Goal: Task Accomplishment & Management: Use online tool/utility

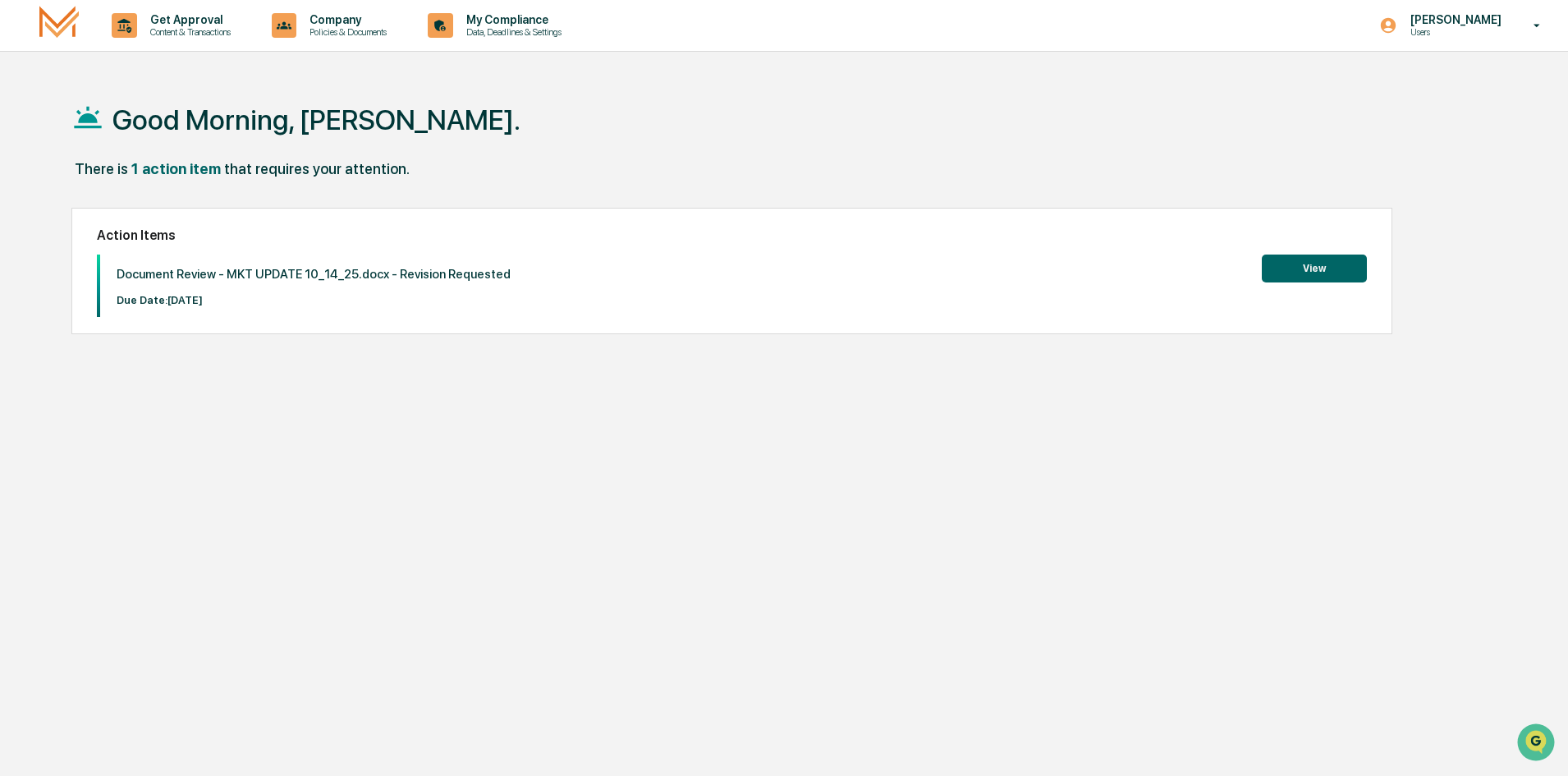
click at [1341, 275] on button "View" at bounding box center [1314, 268] width 105 height 28
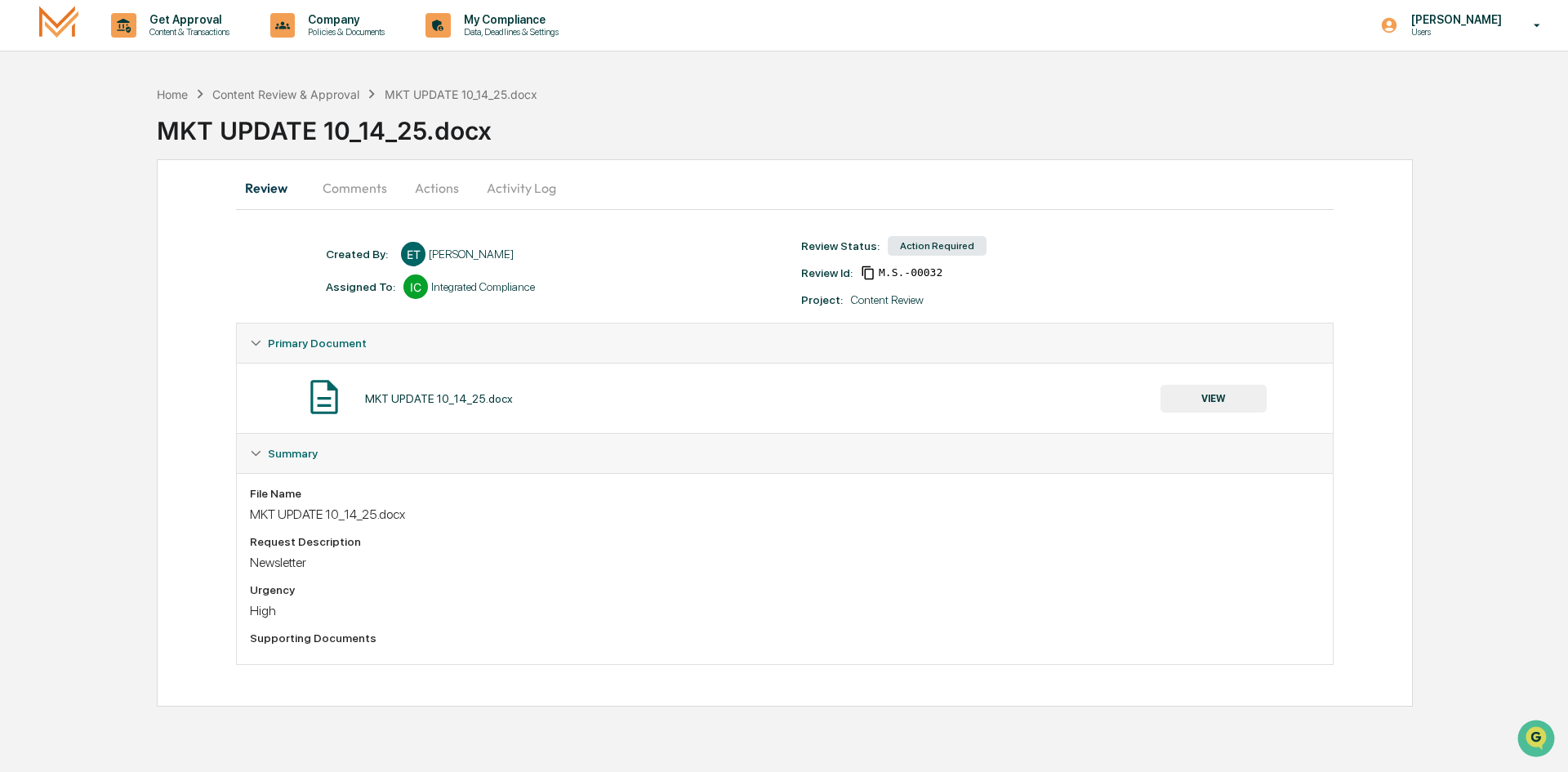
click at [1217, 404] on button "VIEW" at bounding box center [1213, 398] width 106 height 28
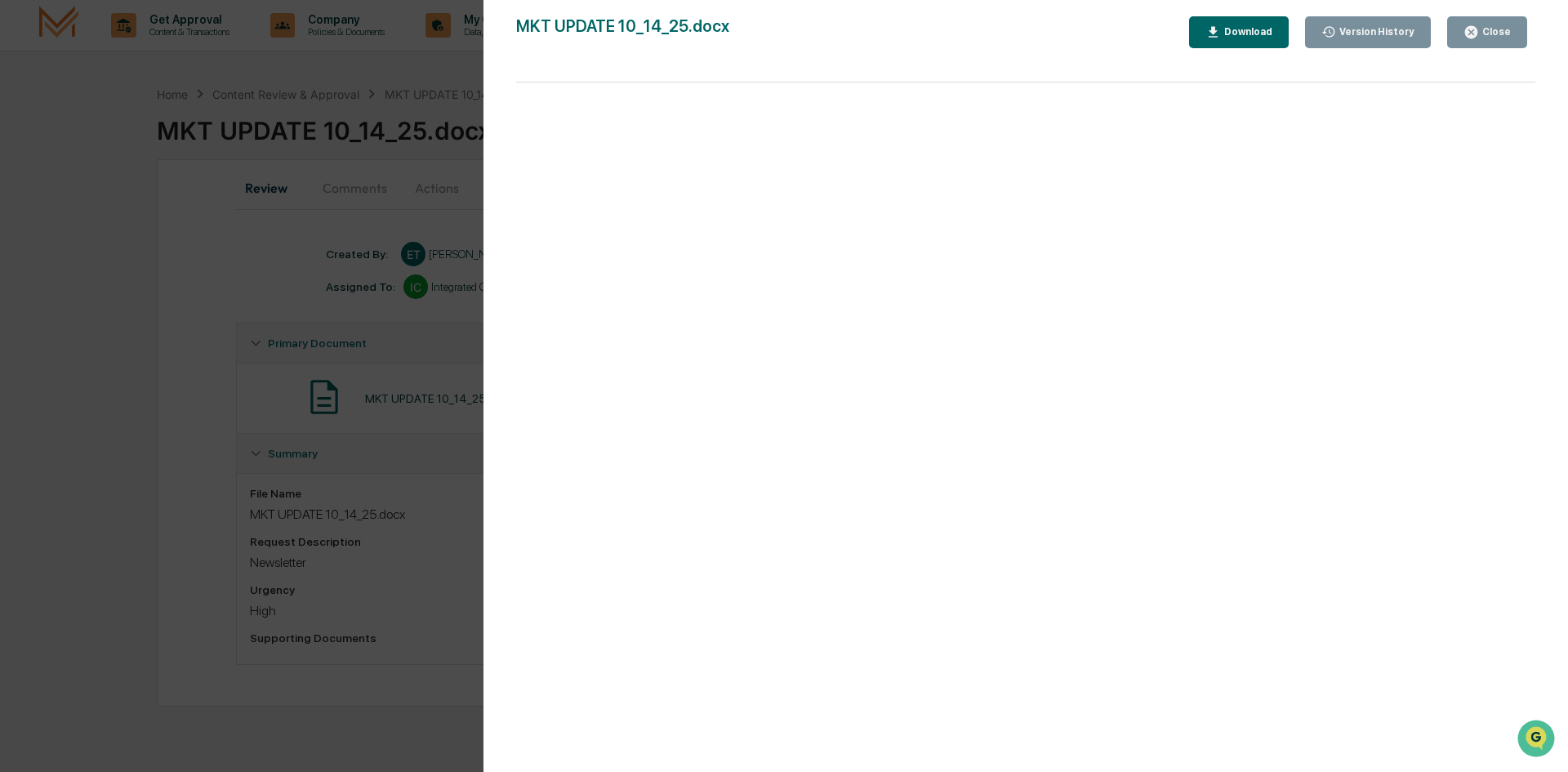
click at [1495, 39] on div "Close" at bounding box center [1488, 32] width 47 height 15
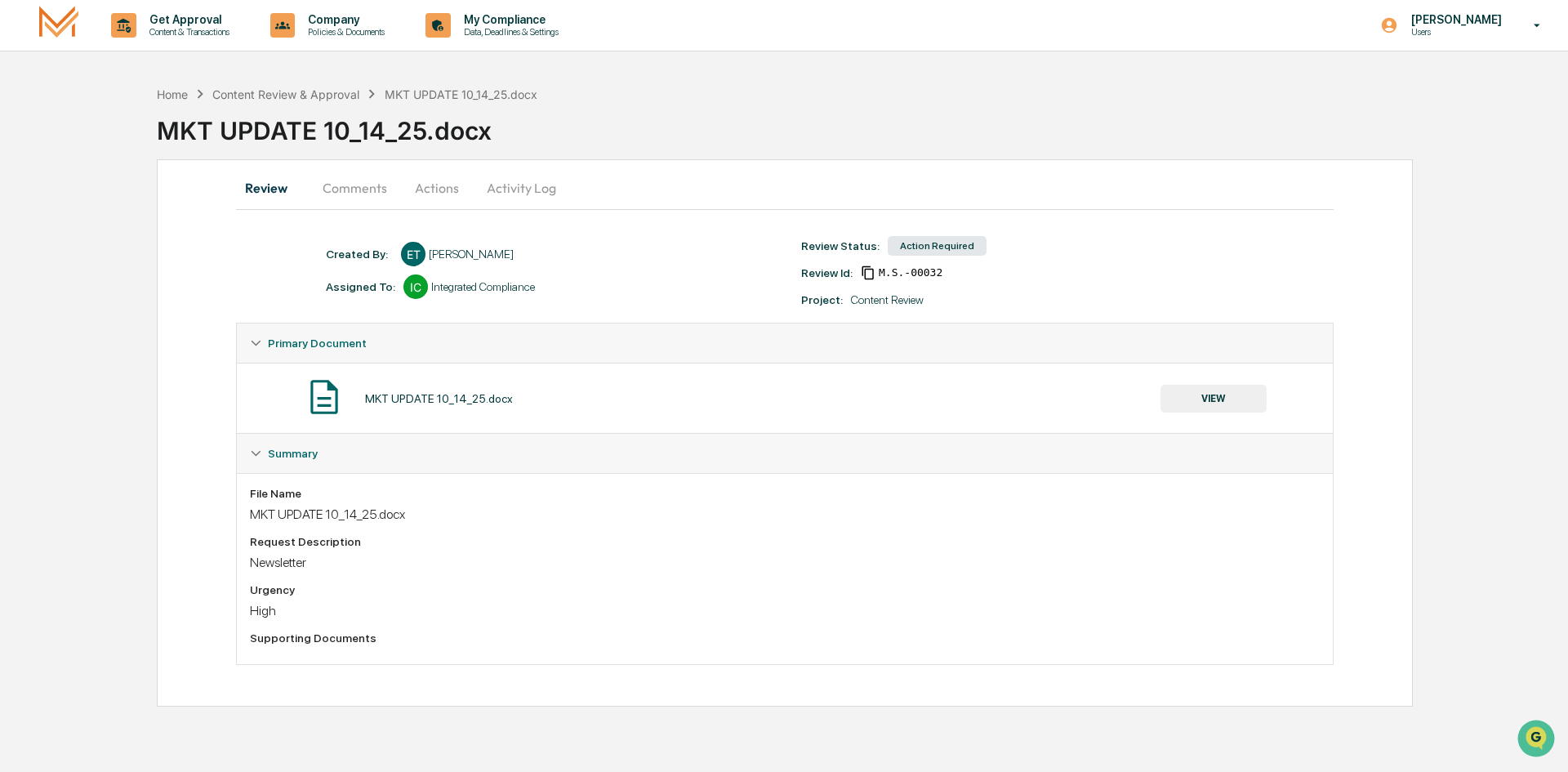
drag, startPoint x: 389, startPoint y: 204, endPoint x: 379, endPoint y: 197, distance: 12.2
click at [384, 203] on button "Comments" at bounding box center [355, 188] width 91 height 39
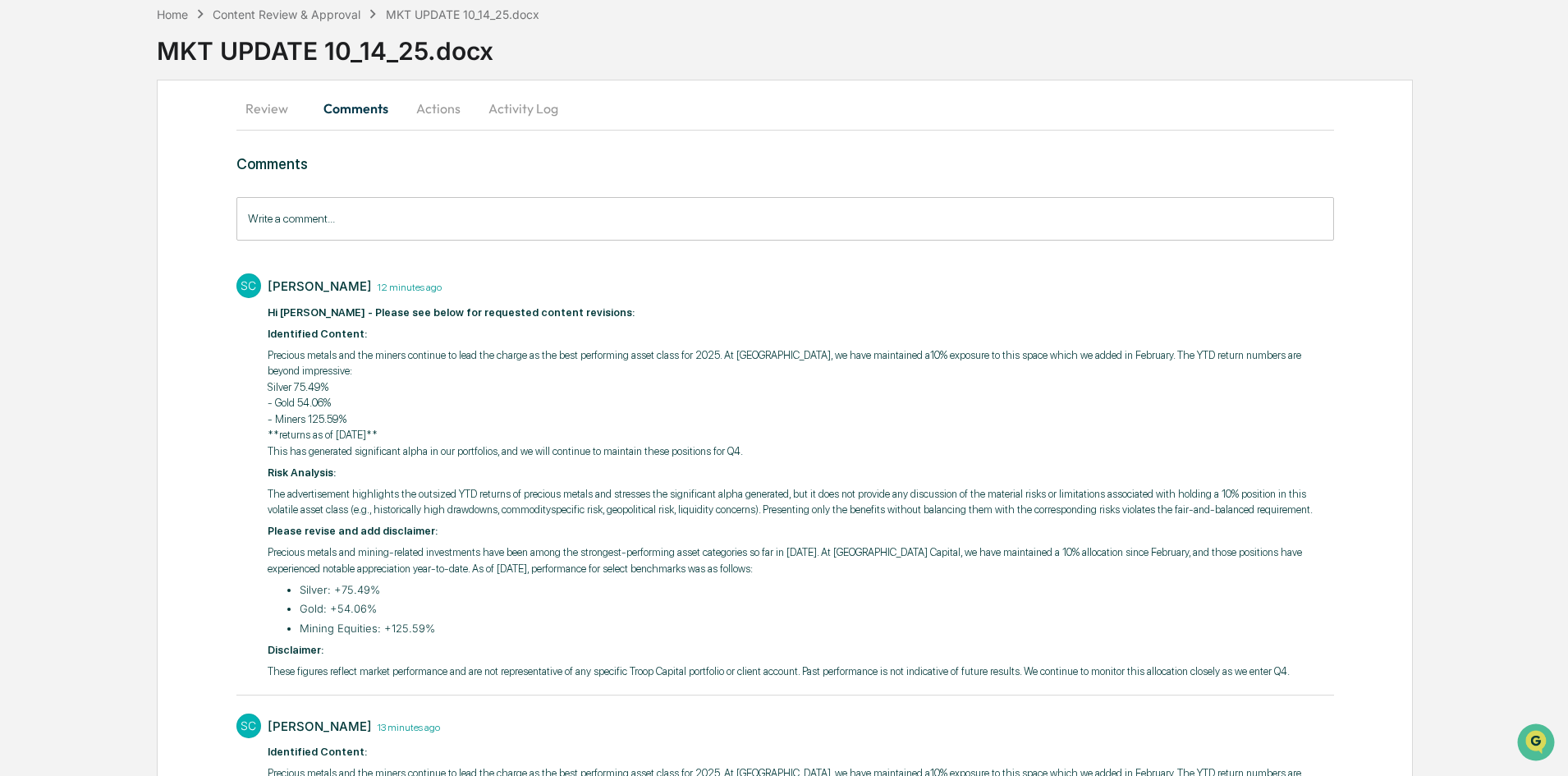
scroll to position [63, 0]
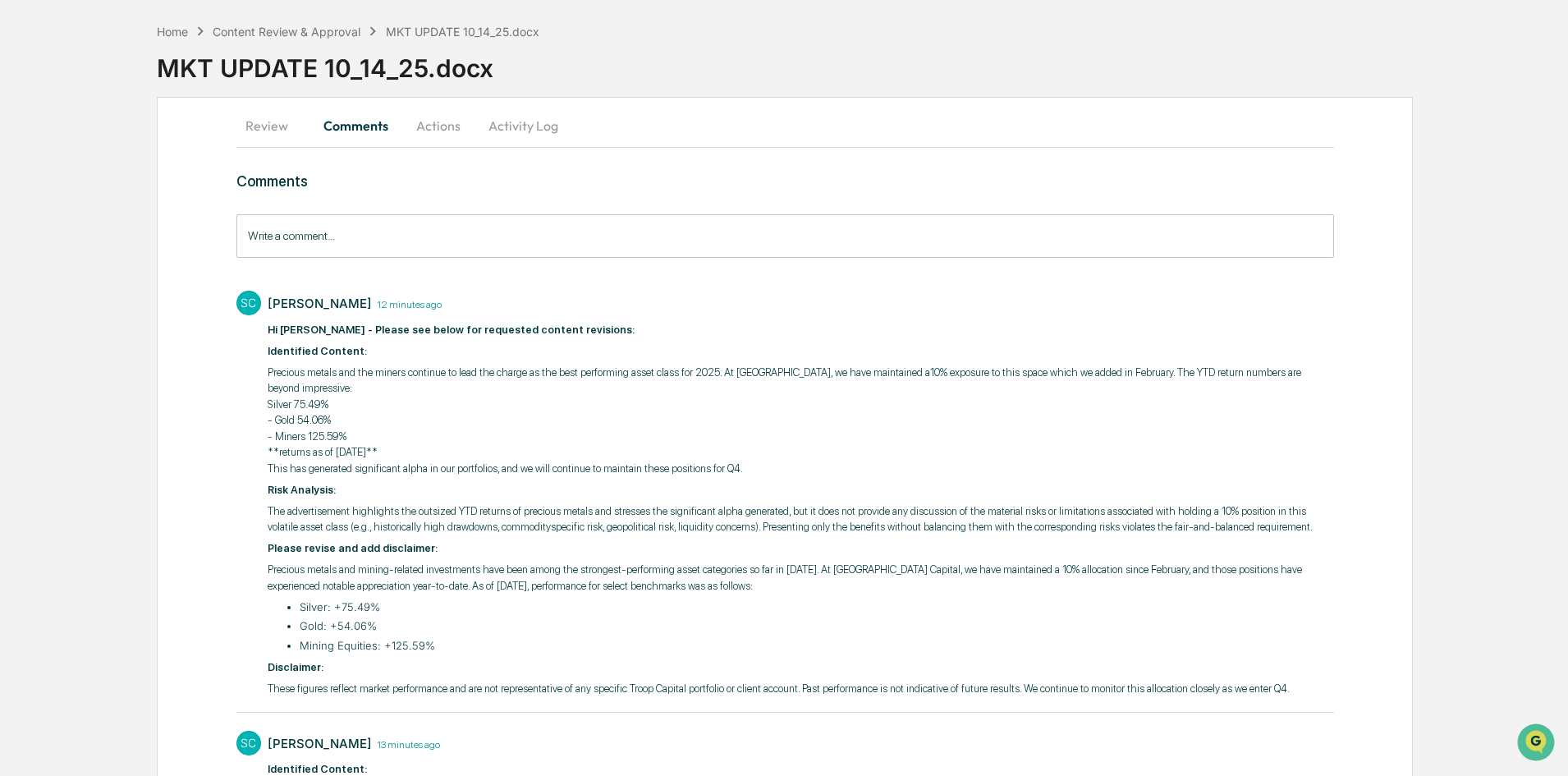
click at [431, 128] on button "Actions" at bounding box center [438, 125] width 74 height 39
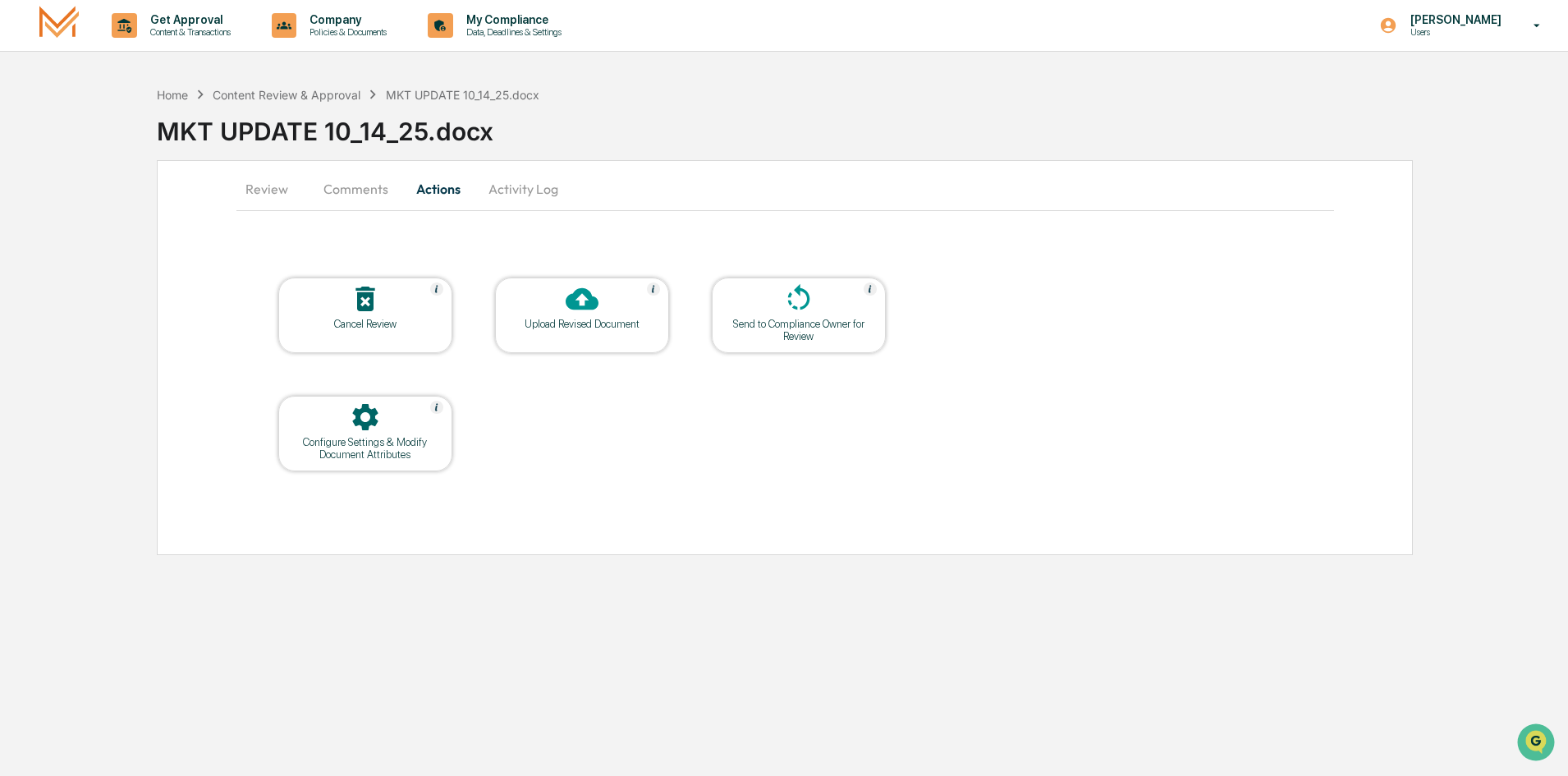
scroll to position [0, 0]
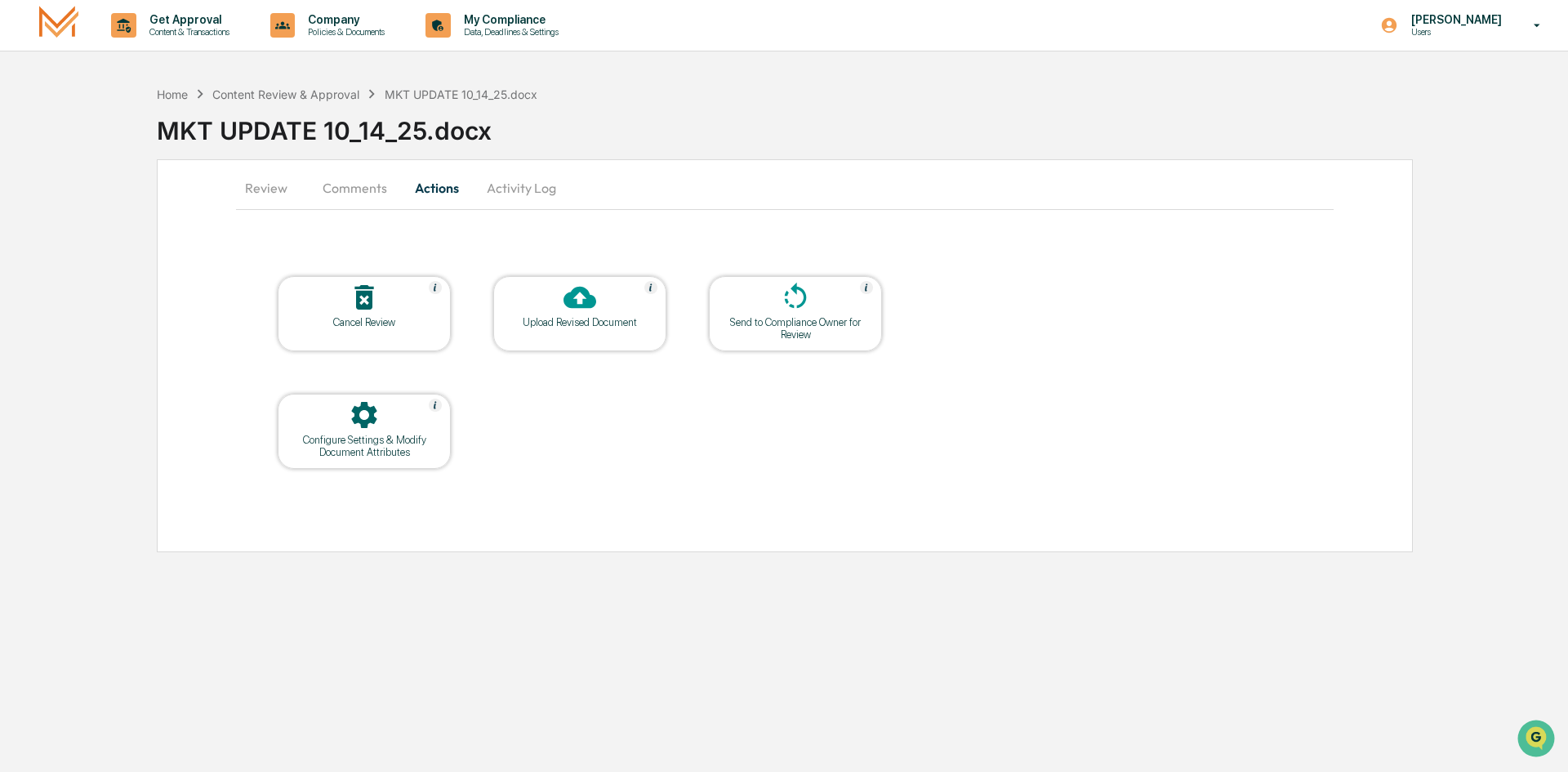
click at [526, 184] on button "Activity Log" at bounding box center [521, 188] width 96 height 39
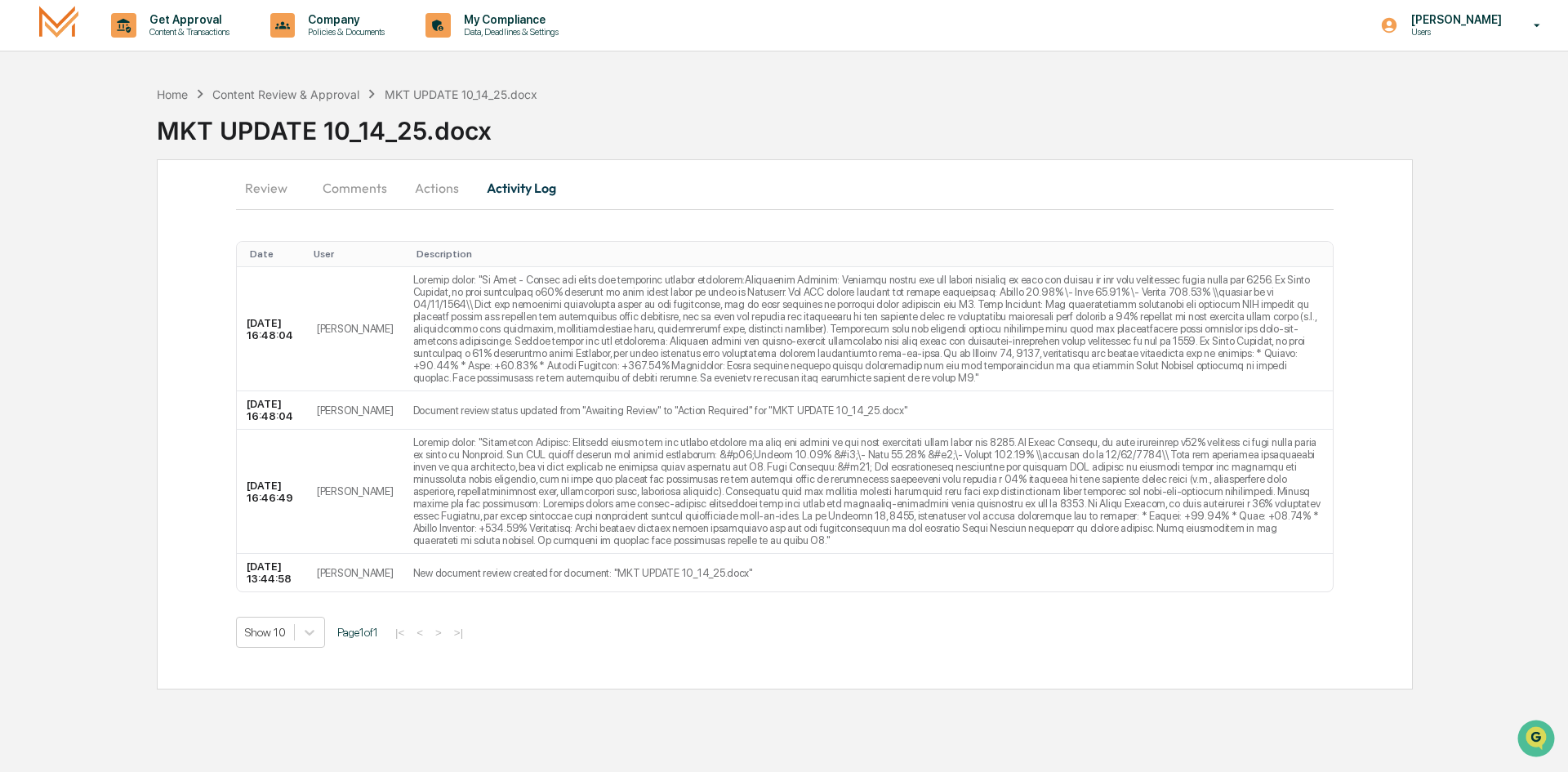
click at [364, 202] on button "Comments" at bounding box center [355, 188] width 91 height 39
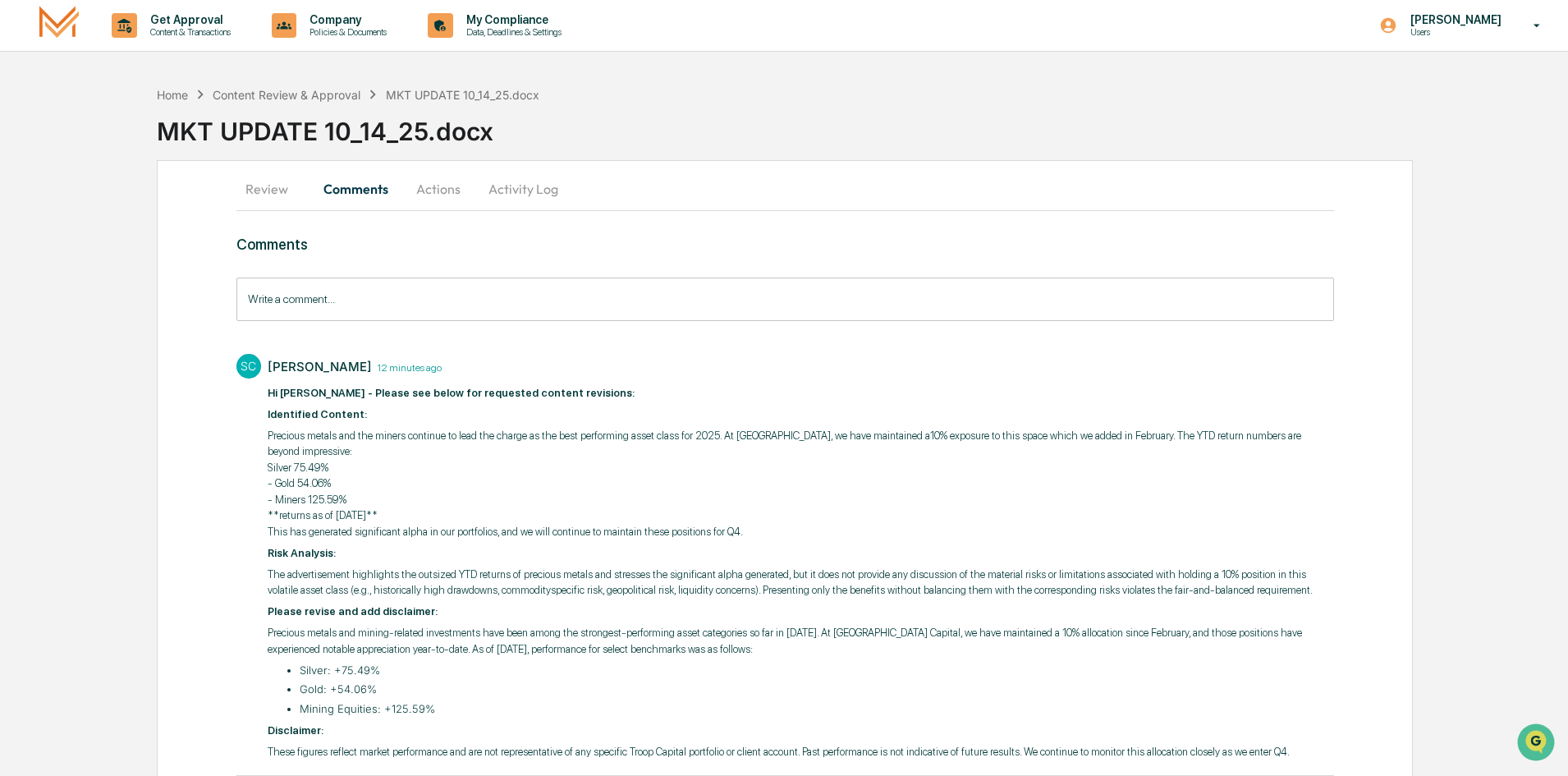
click at [251, 194] on button "Review" at bounding box center [273, 189] width 74 height 39
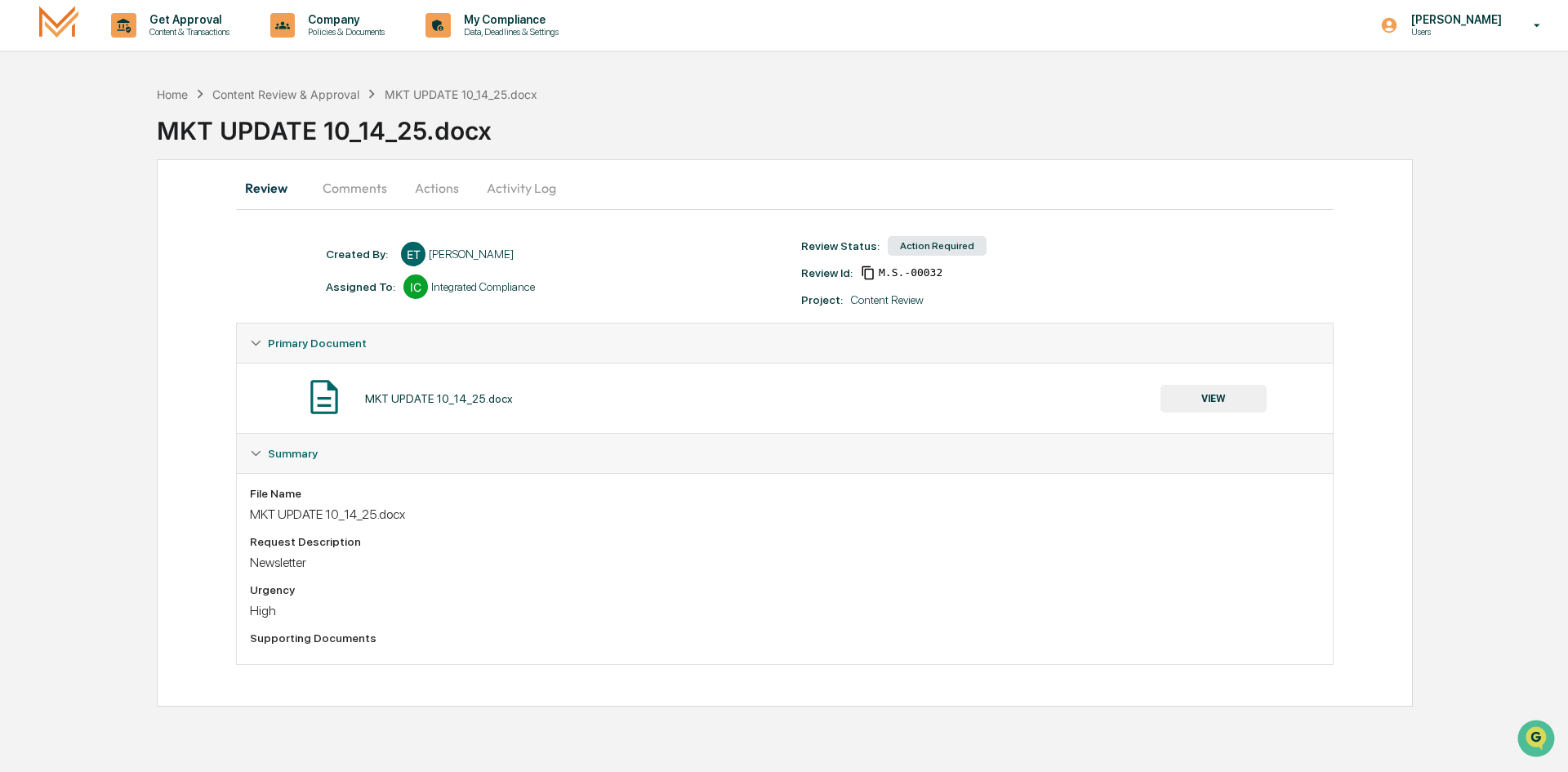
click at [331, 192] on button "Comments" at bounding box center [355, 188] width 91 height 39
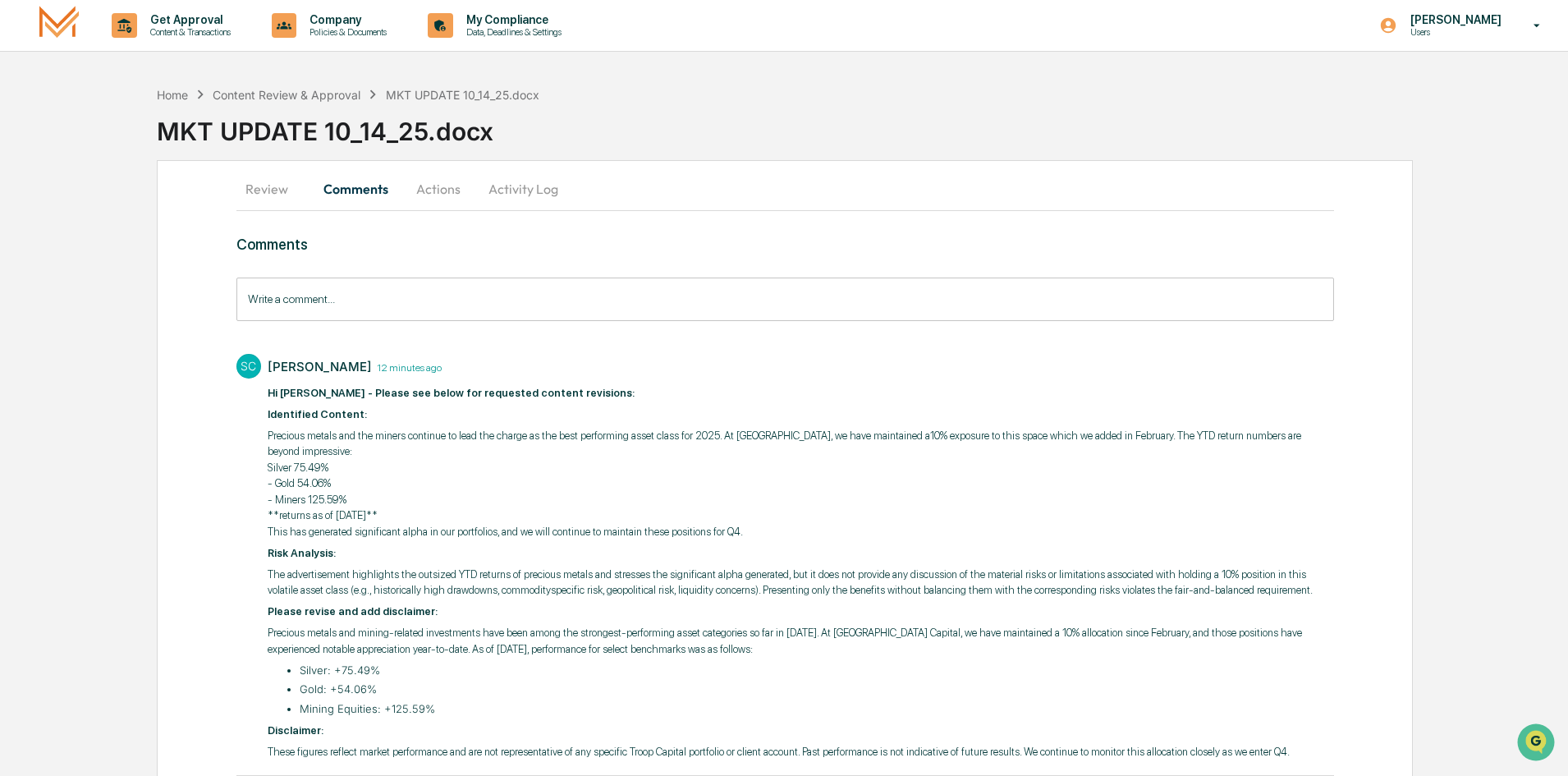
click at [521, 184] on button "Activity Log" at bounding box center [524, 189] width 96 height 39
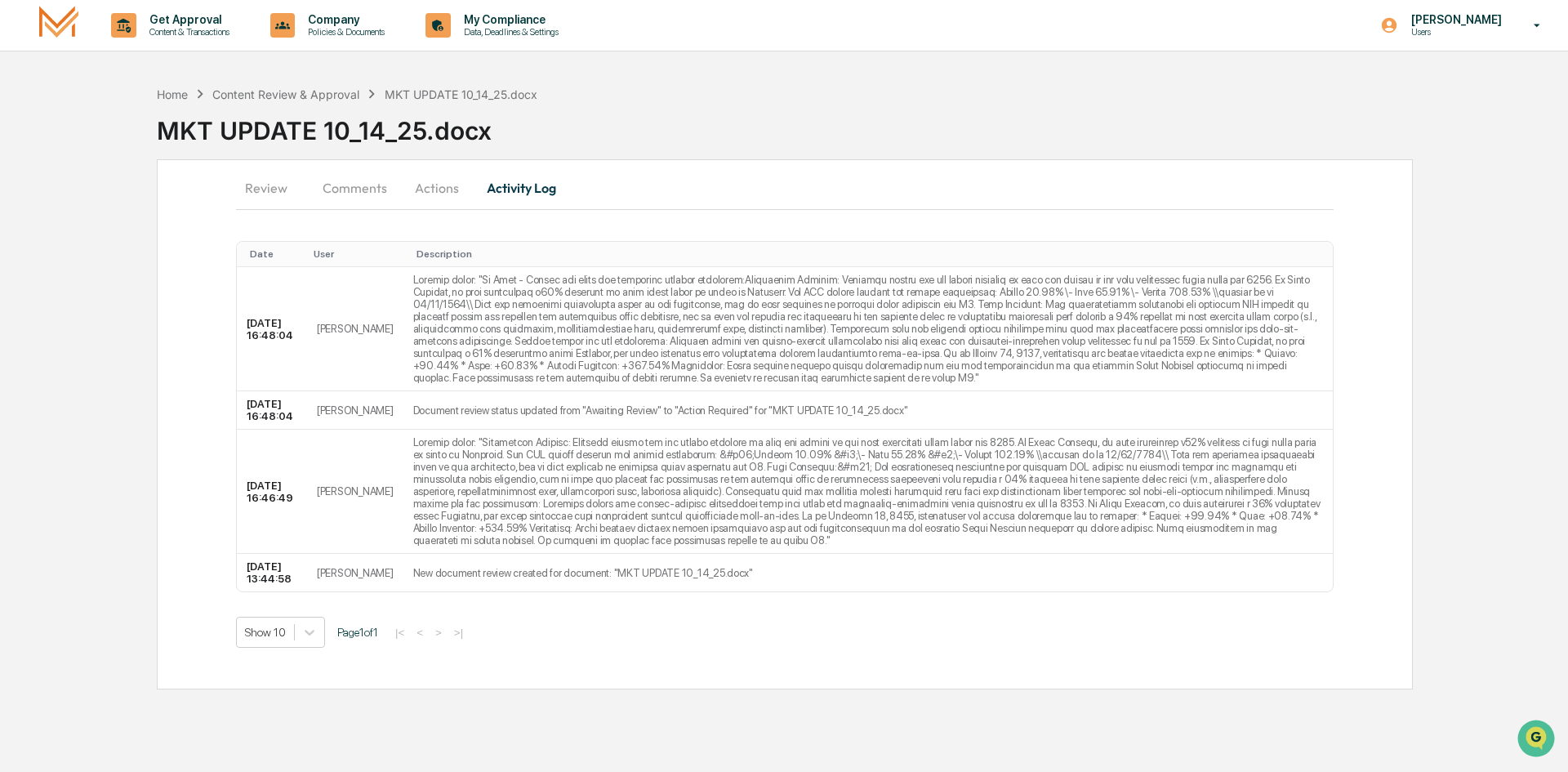
click at [423, 186] on button "Actions" at bounding box center [437, 188] width 74 height 39
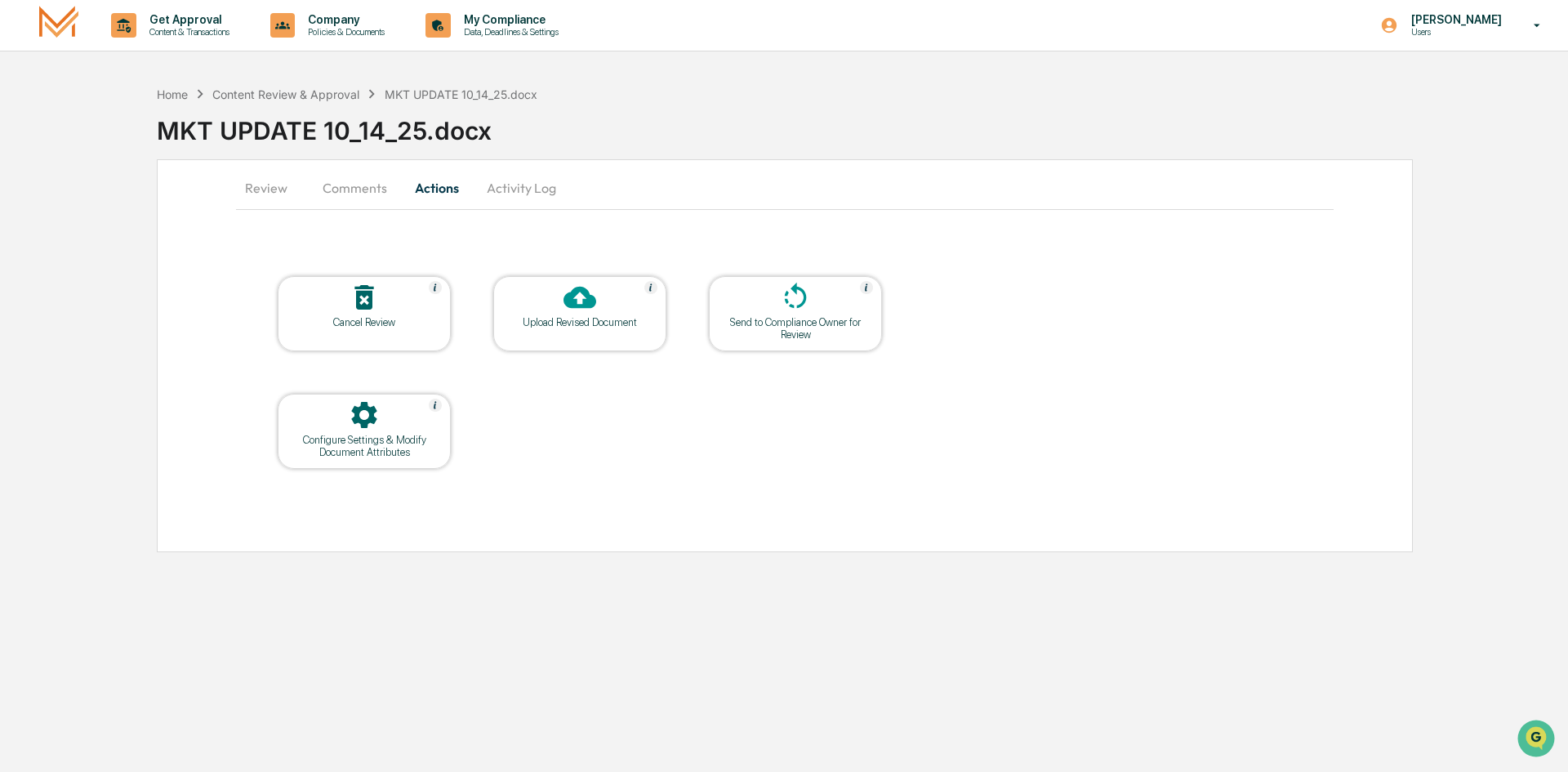
click at [273, 179] on button "Review" at bounding box center [273, 188] width 74 height 39
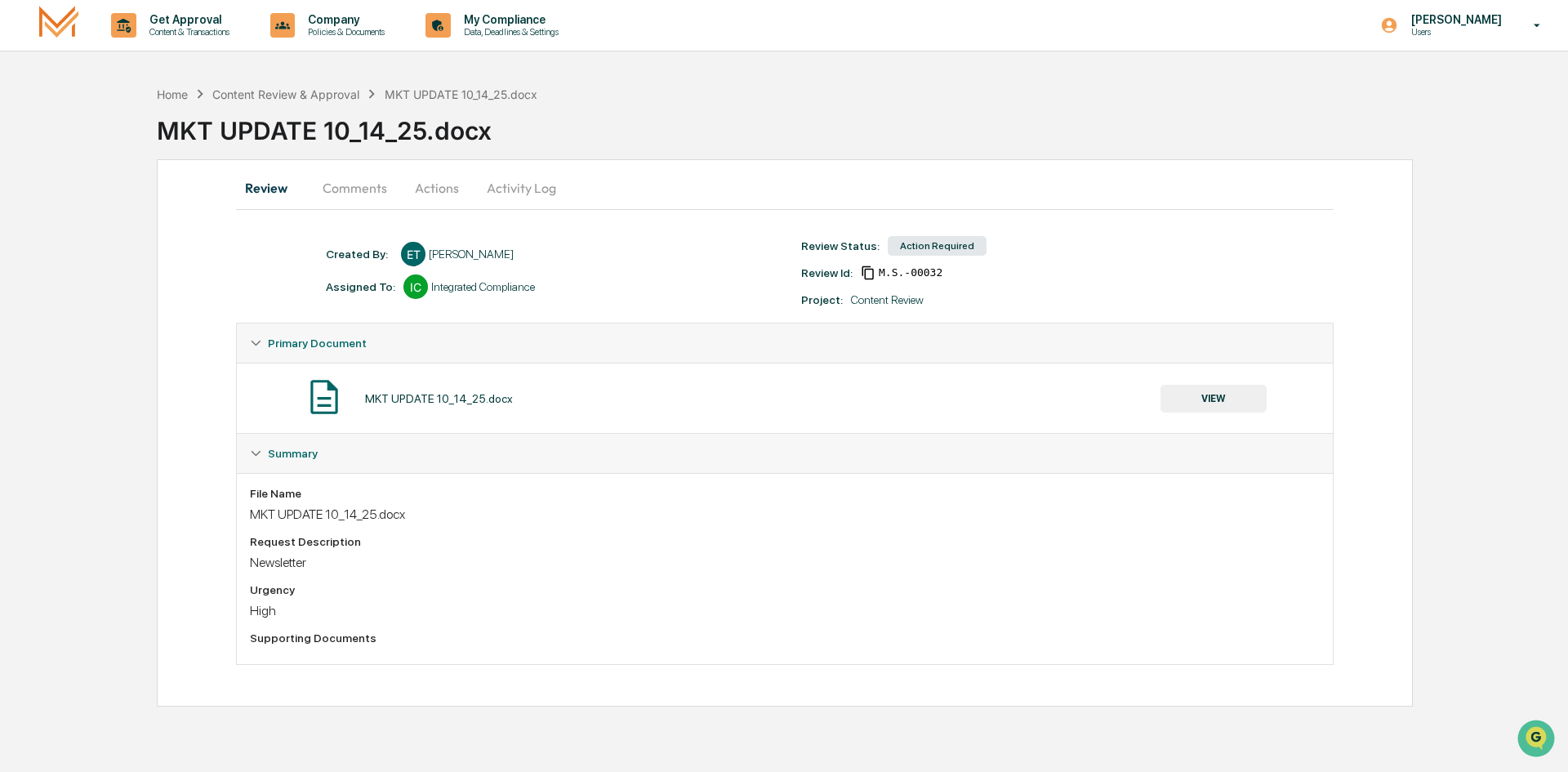
click at [359, 187] on button "Comments" at bounding box center [355, 188] width 91 height 39
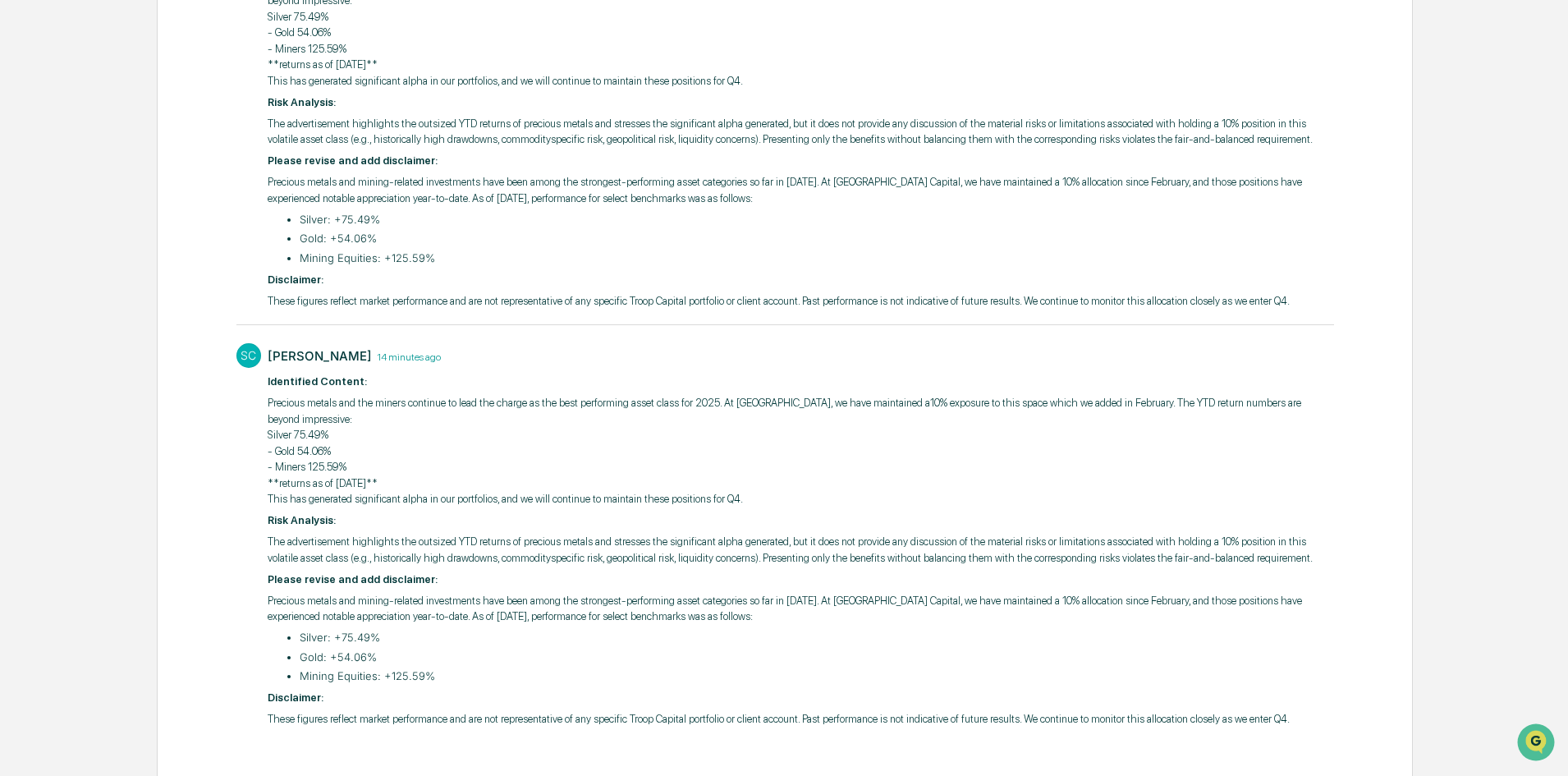
scroll to position [474, 0]
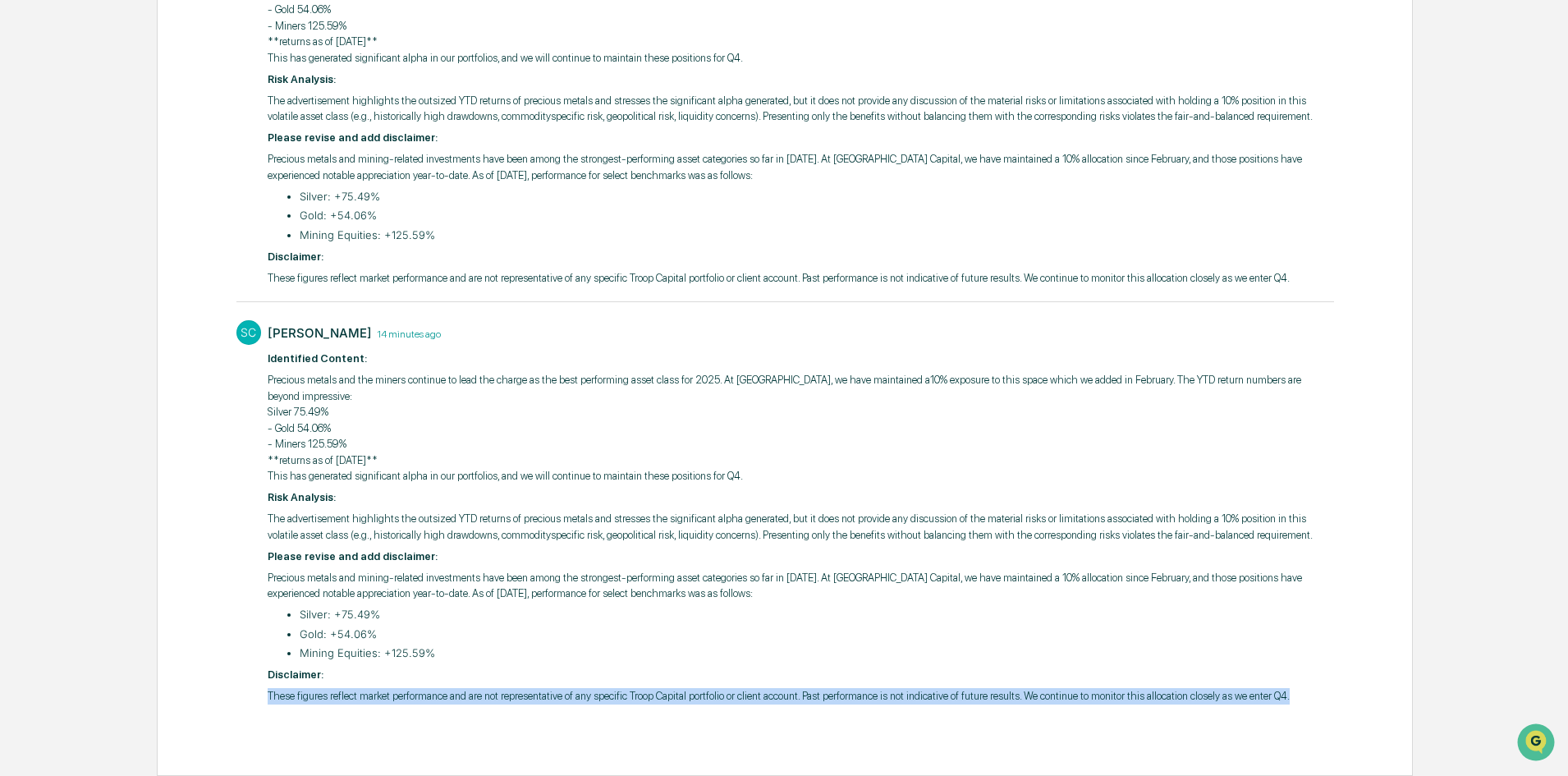
drag, startPoint x: 1327, startPoint y: 697, endPoint x: 255, endPoint y: 692, distance: 1072.0
click at [255, 692] on div "SC [PERSON_NAME] 14 minutes ago ​ Identified Content: Precious metals and the m…" at bounding box center [786, 511] width 1098 height 398
copy p "These figures reflect market performance and are not representative of any spec…"
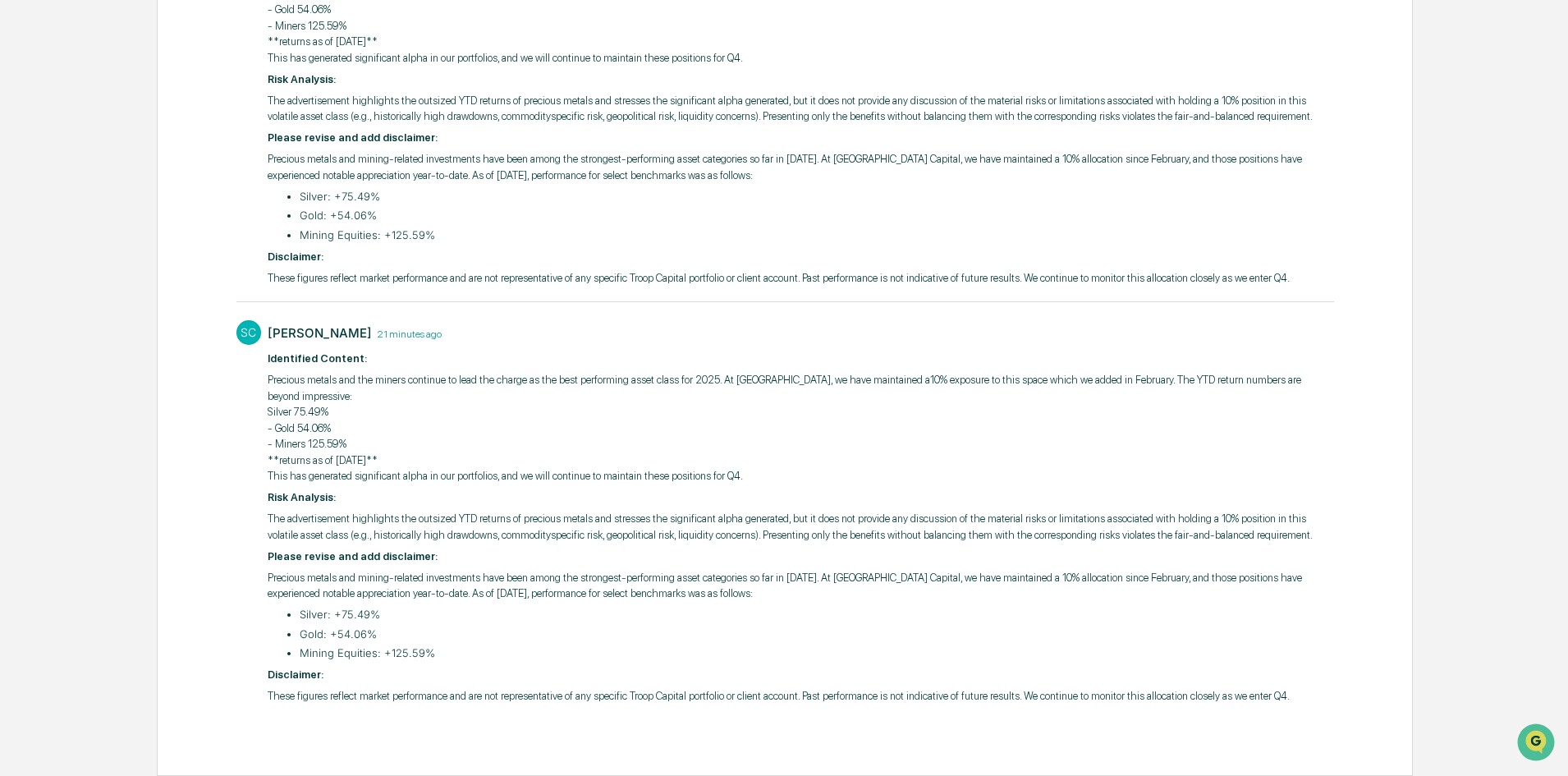
drag, startPoint x: 724, startPoint y: 653, endPoint x: 758, endPoint y: 664, distance: 35.7
click at [724, 653] on li "Mining Equities: +125.59%" at bounding box center [816, 653] width 1034 height 16
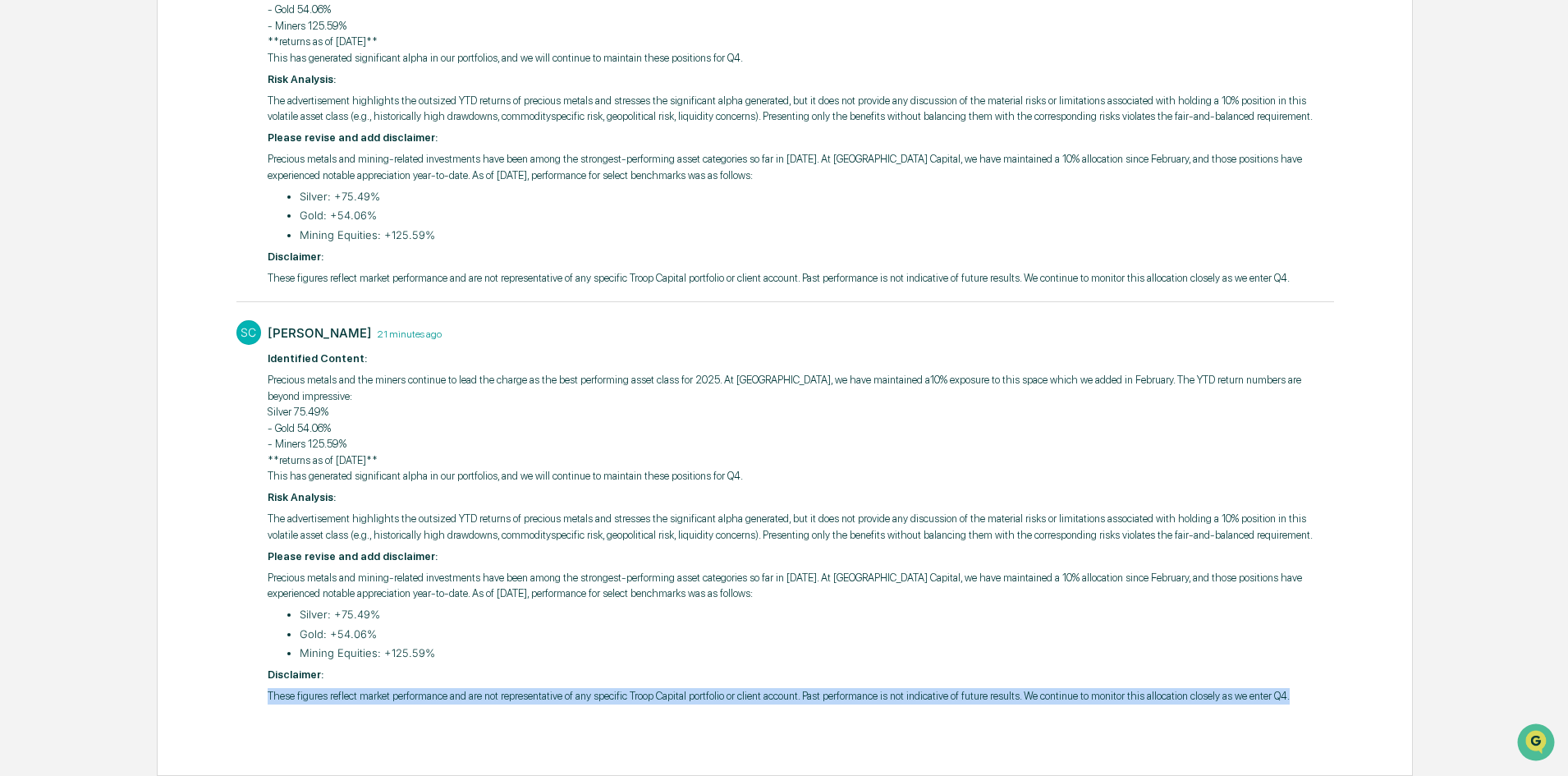
drag, startPoint x: 1302, startPoint y: 695, endPoint x: 346, endPoint y: 679, distance: 956.1
click at [220, 709] on div "Review Comments Actions Activity Log Comments Write a comment... Write a commen…" at bounding box center [785, 231] width 1256 height 1089
copy p "These figures reflect market performance and are not representative of any spec…"
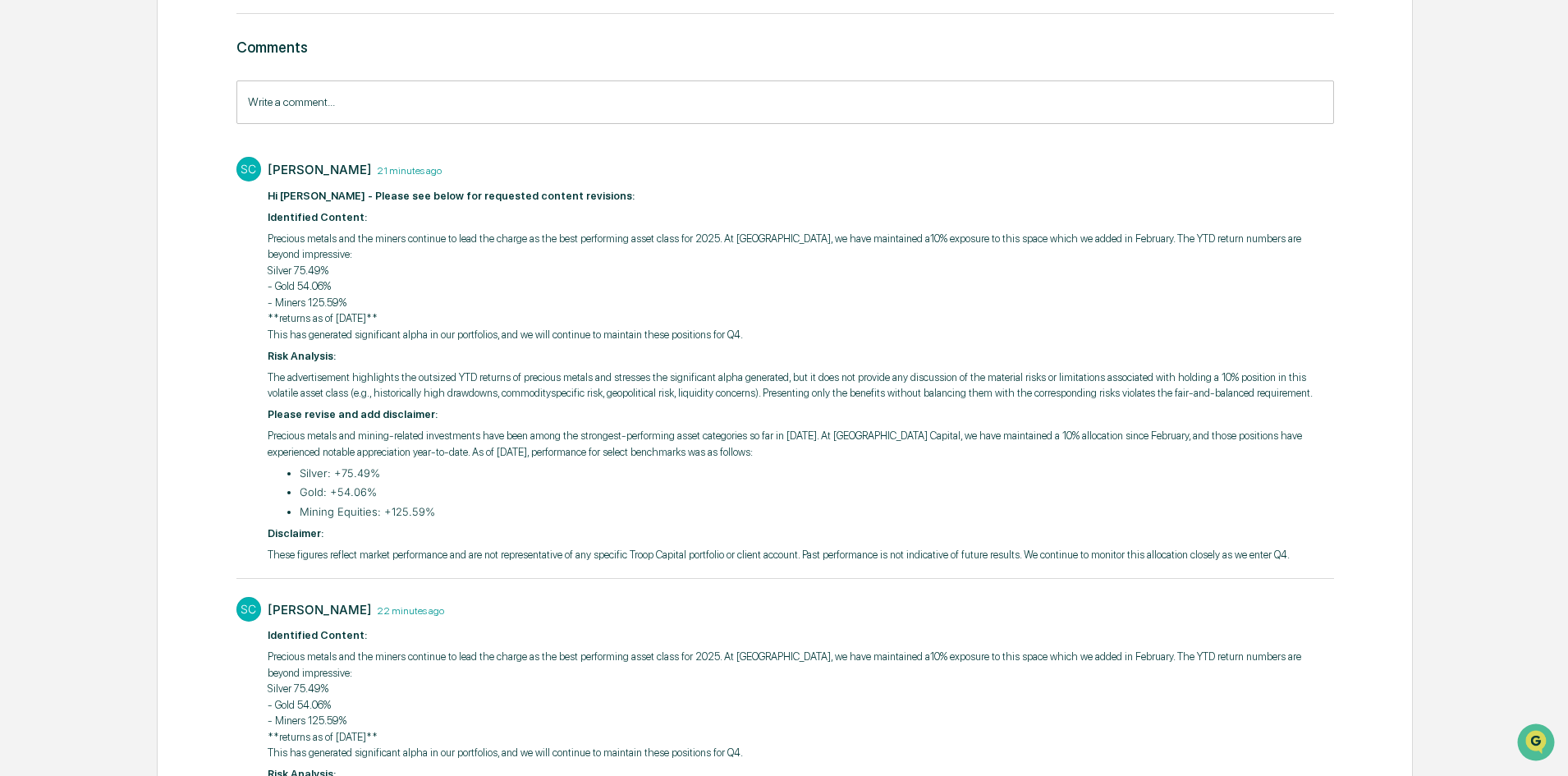
scroll to position [0, 0]
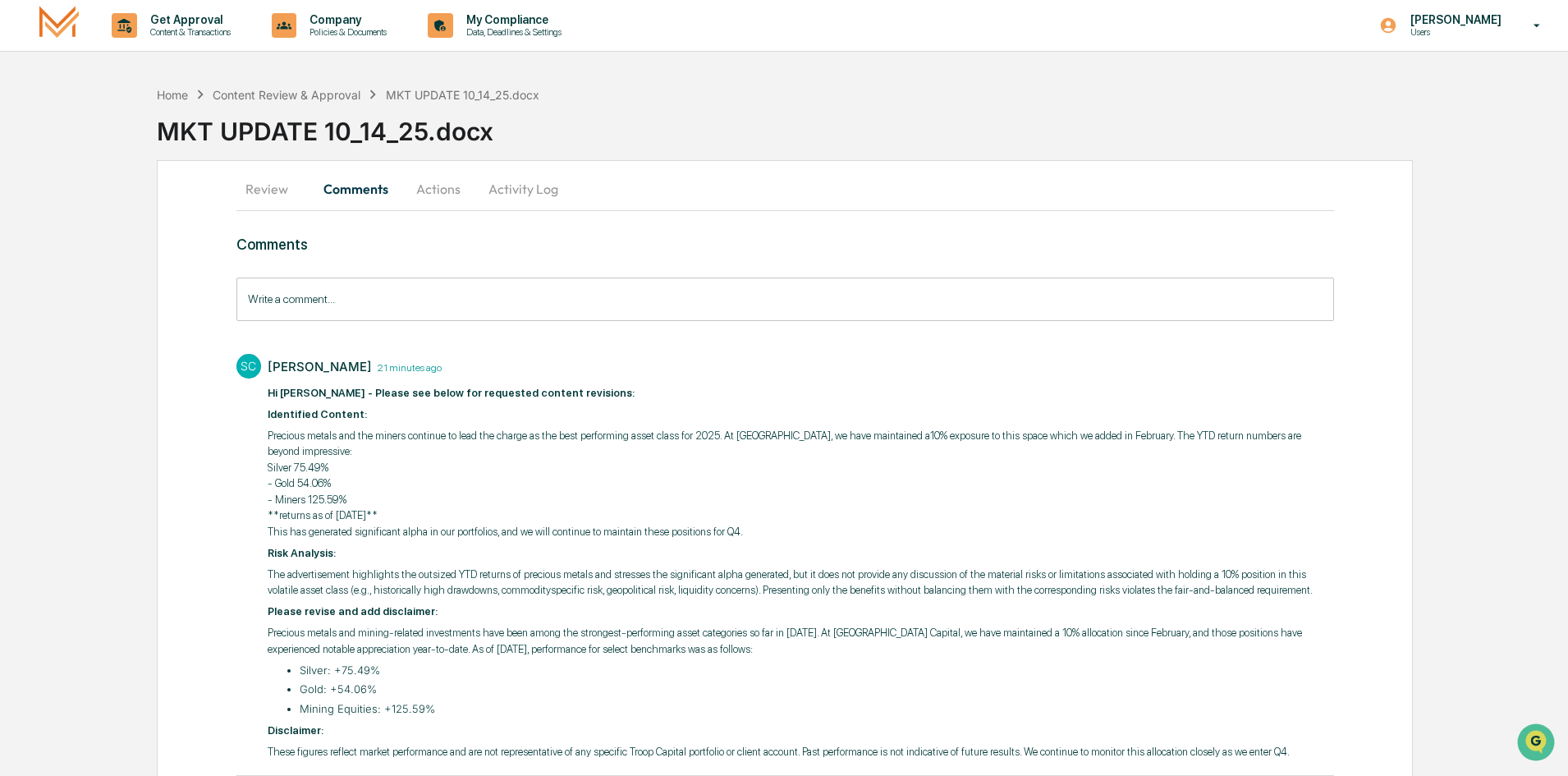
click at [428, 186] on button "Actions" at bounding box center [438, 189] width 74 height 39
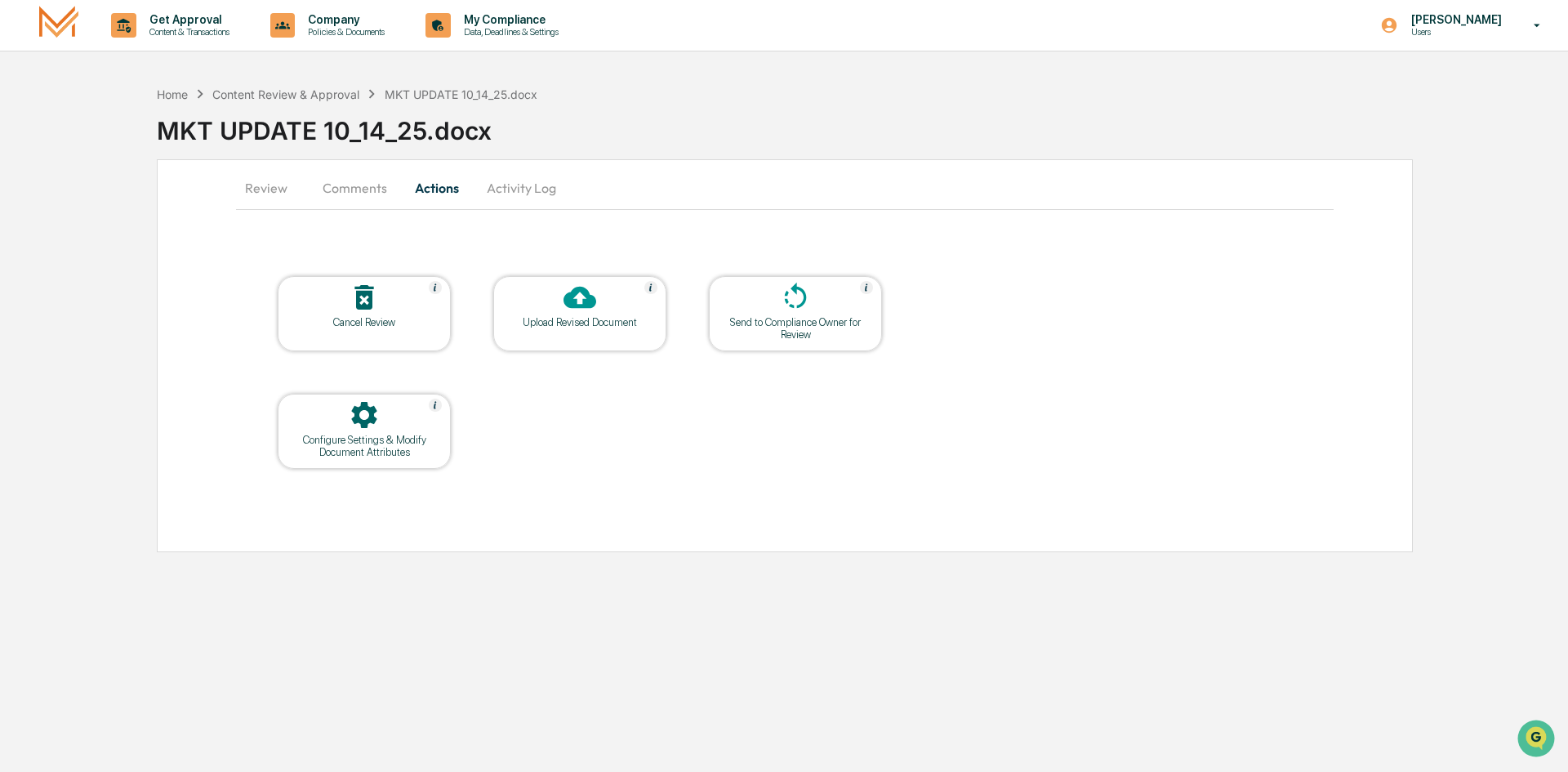
click at [594, 314] on div at bounding box center [579, 298] width 163 height 35
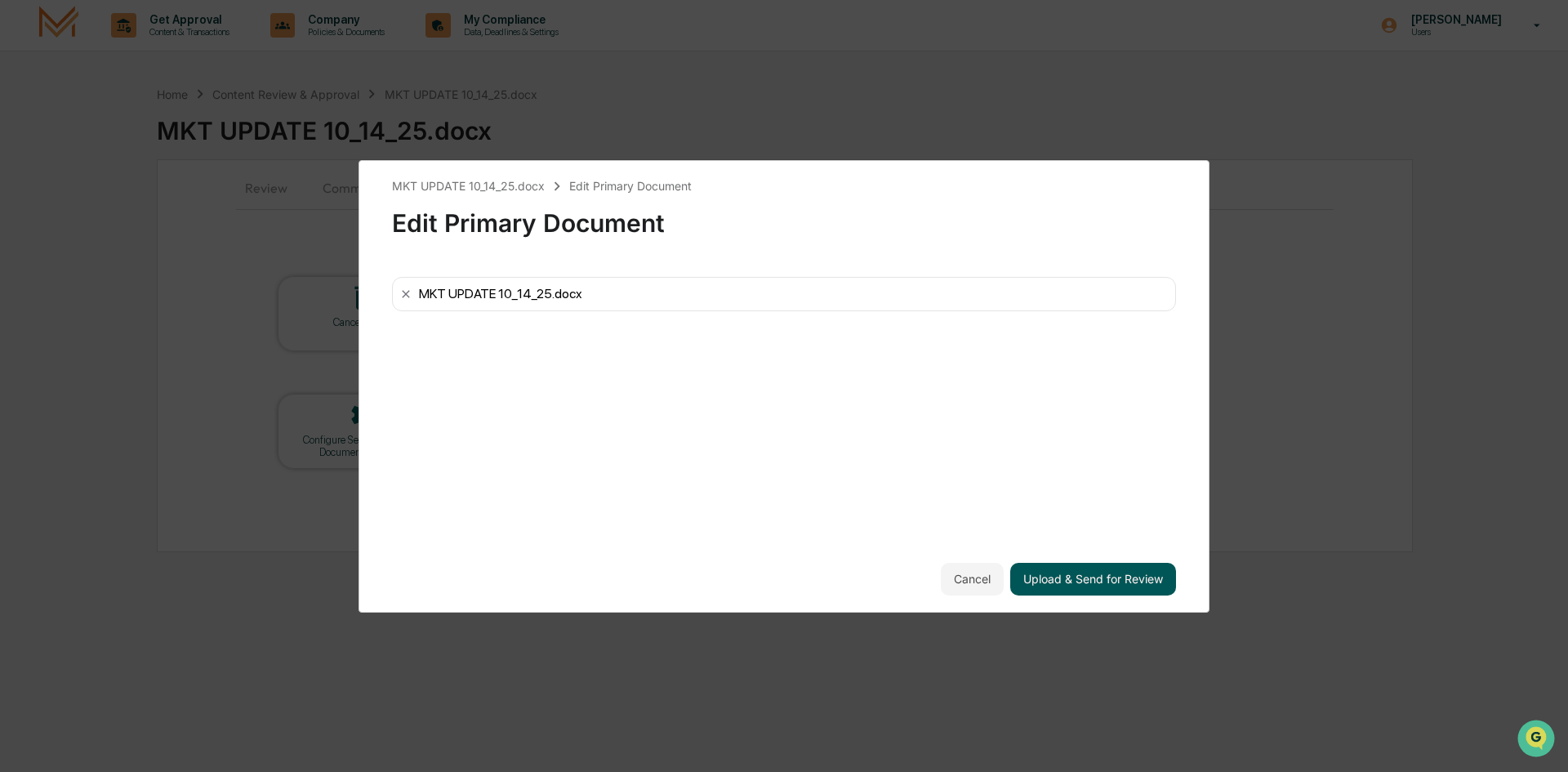
click at [1112, 578] on button "Upload & Send for Review" at bounding box center [1093, 579] width 166 height 33
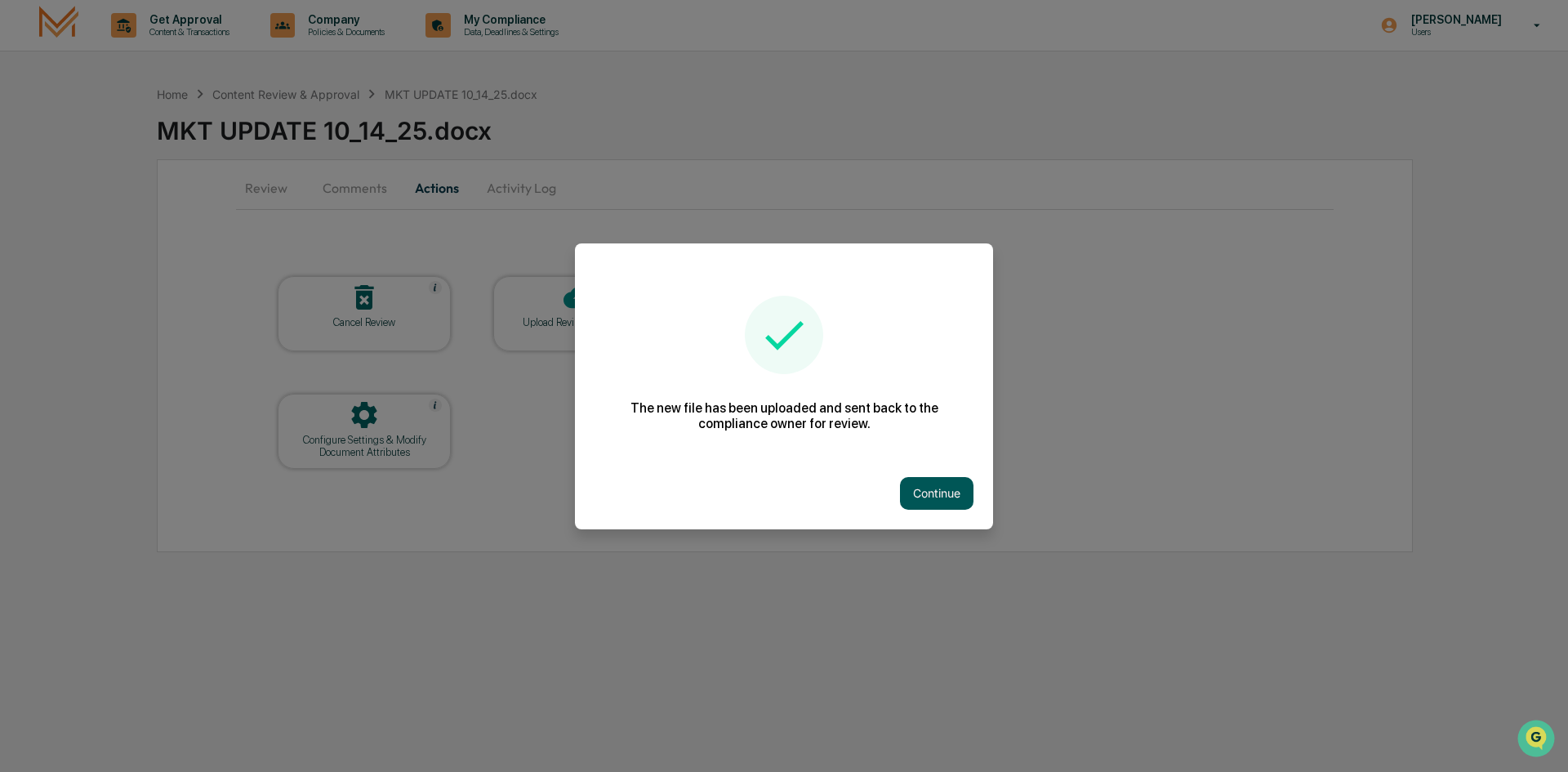
click at [933, 493] on button "Continue" at bounding box center [936, 493] width 74 height 33
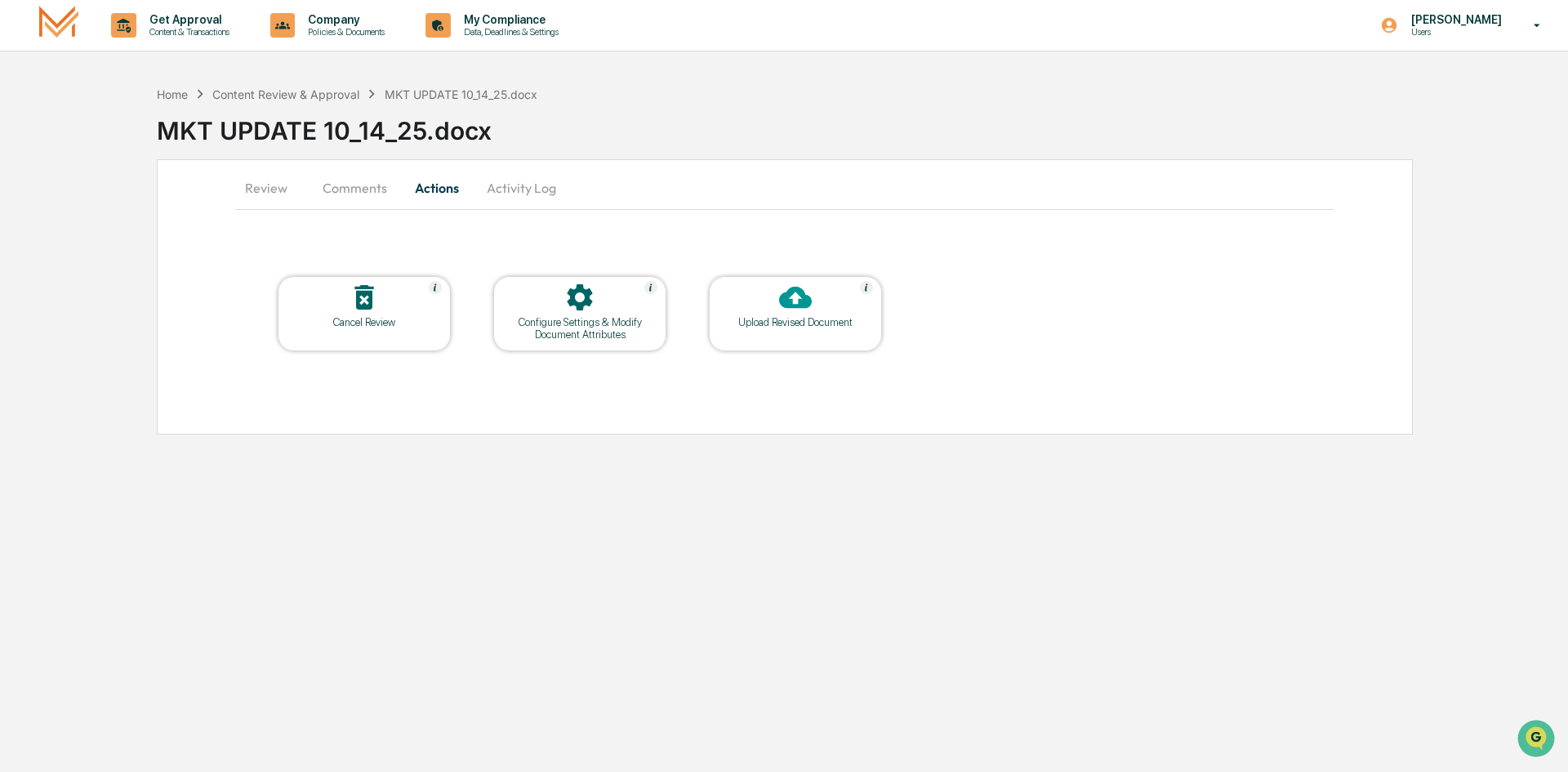
click at [342, 185] on button "Comments" at bounding box center [355, 188] width 91 height 39
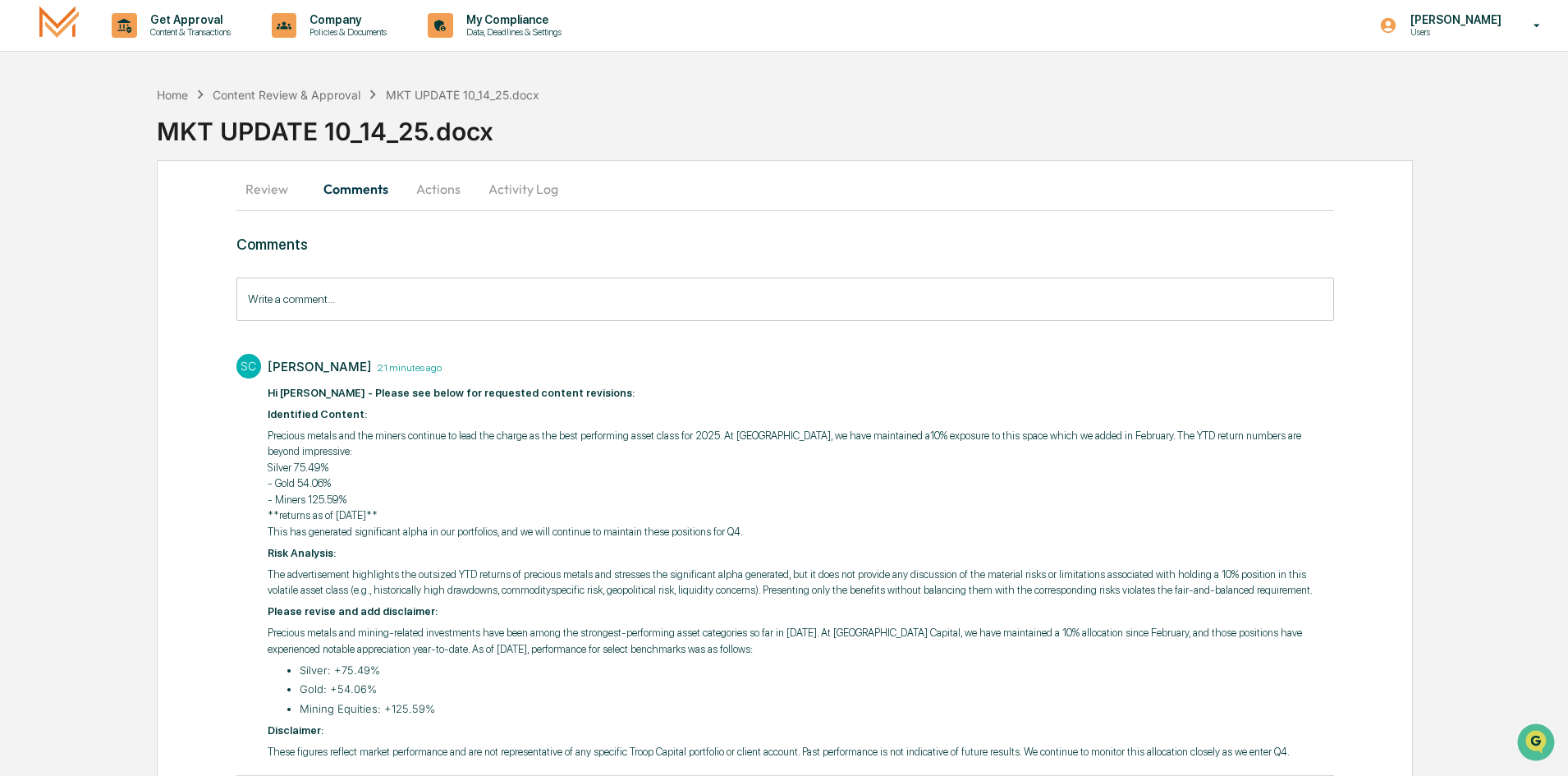
click at [434, 293] on input "Write a comment..." at bounding box center [786, 299] width 1098 height 43
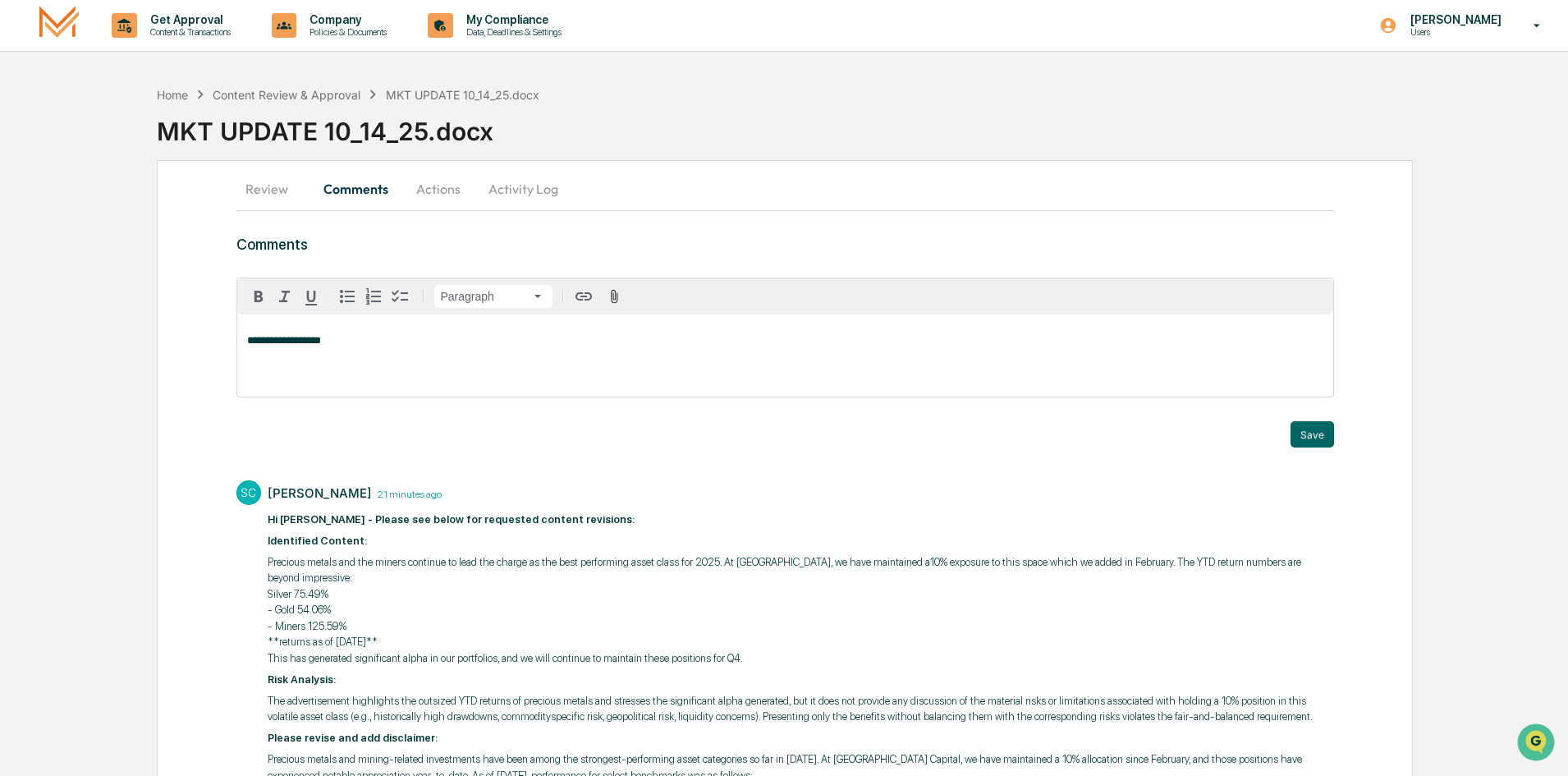
click at [440, 185] on button "Actions" at bounding box center [438, 189] width 74 height 39
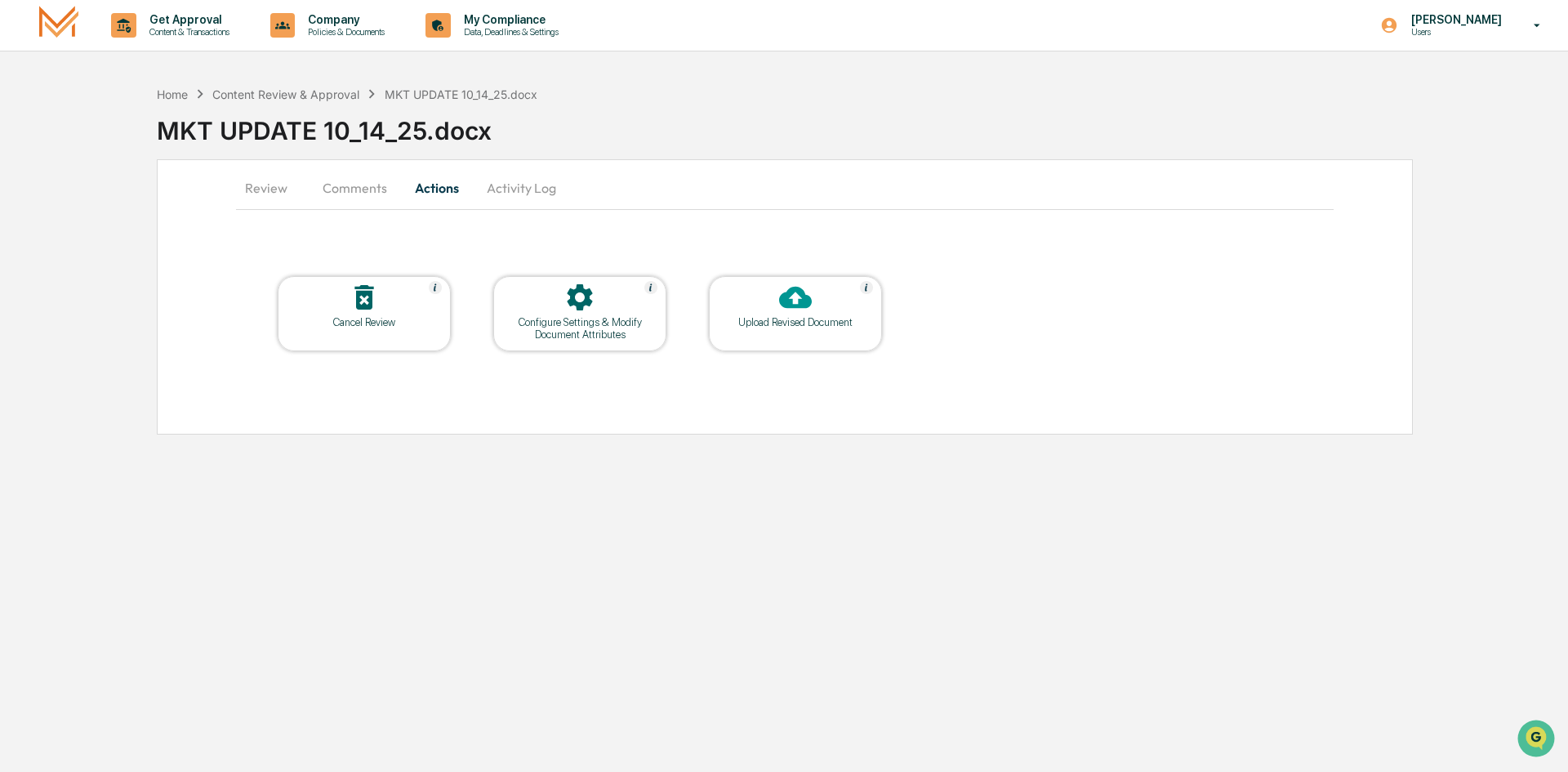
click at [376, 189] on button "Comments" at bounding box center [355, 188] width 91 height 39
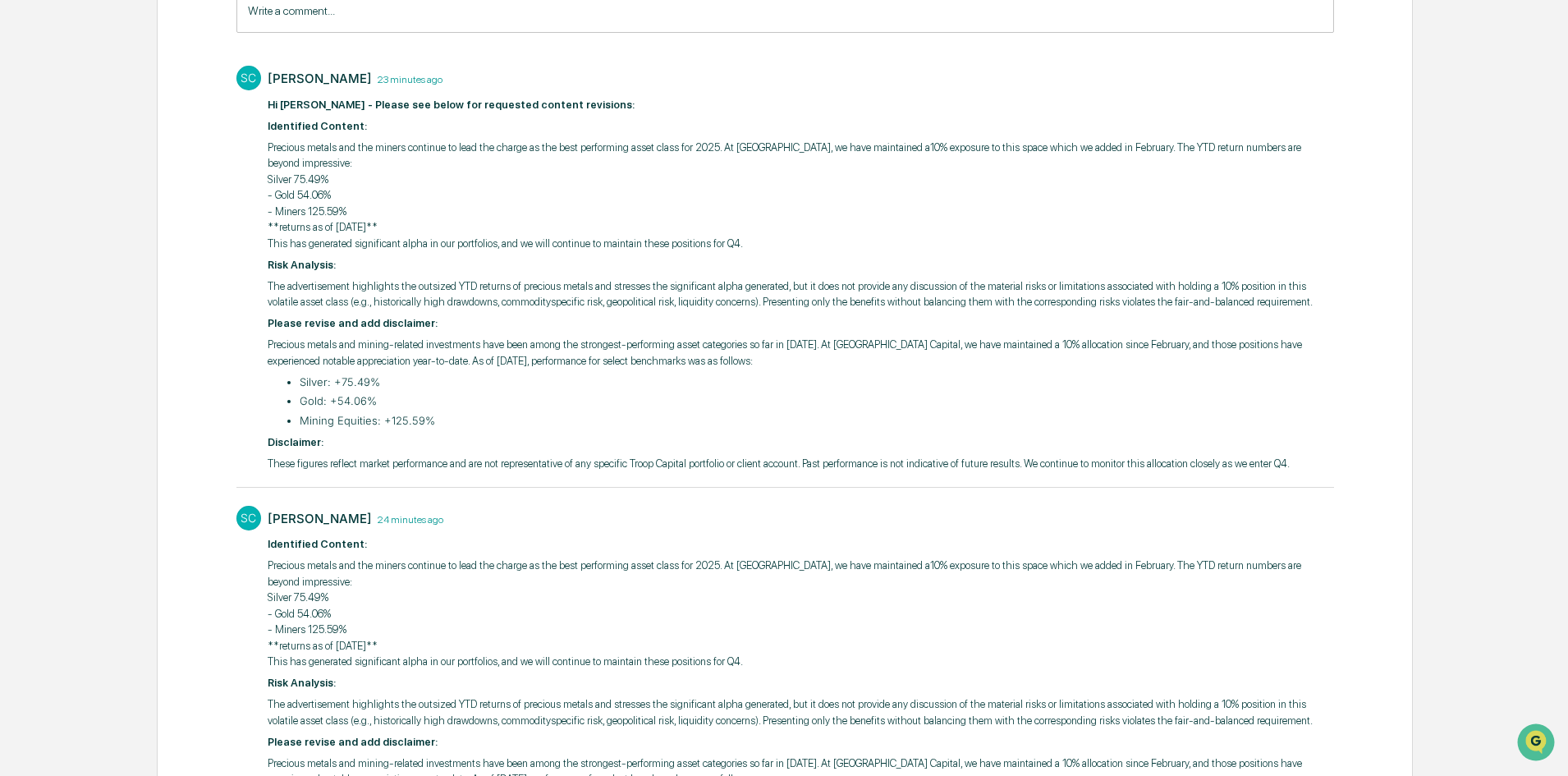
scroll to position [82, 0]
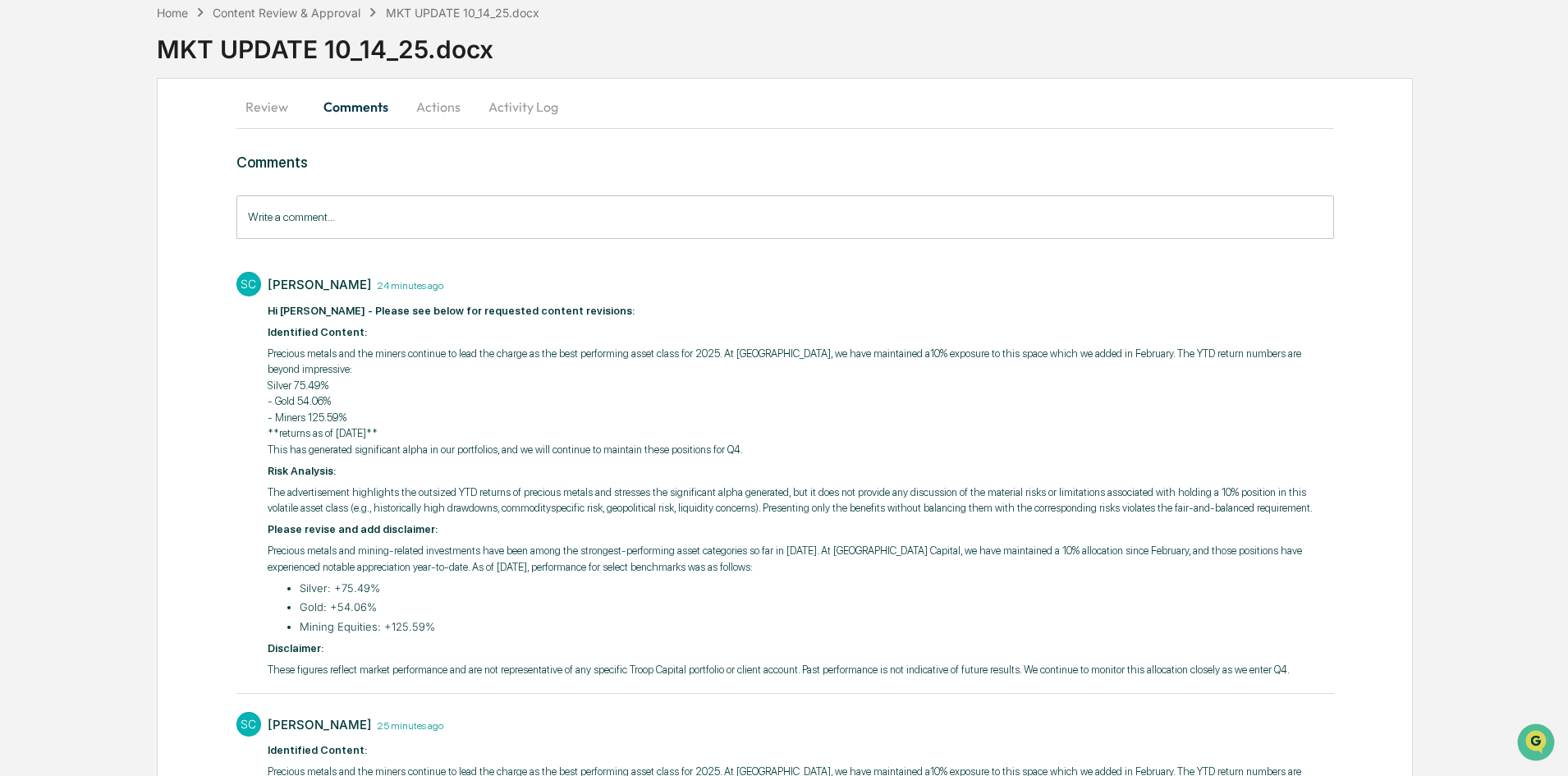
click at [449, 111] on button "Actions" at bounding box center [438, 106] width 74 height 39
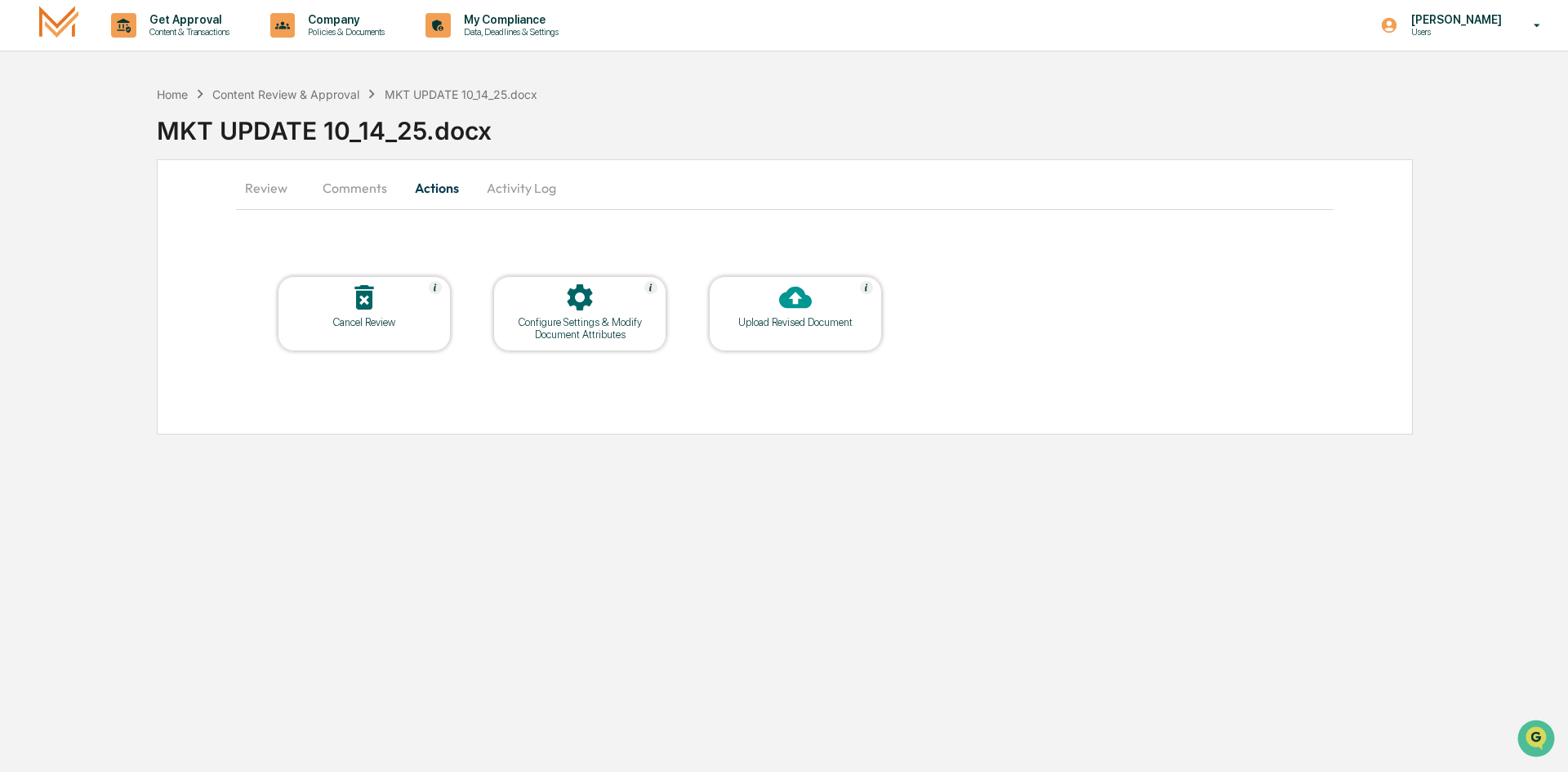
click at [805, 310] on icon at bounding box center [795, 297] width 33 height 33
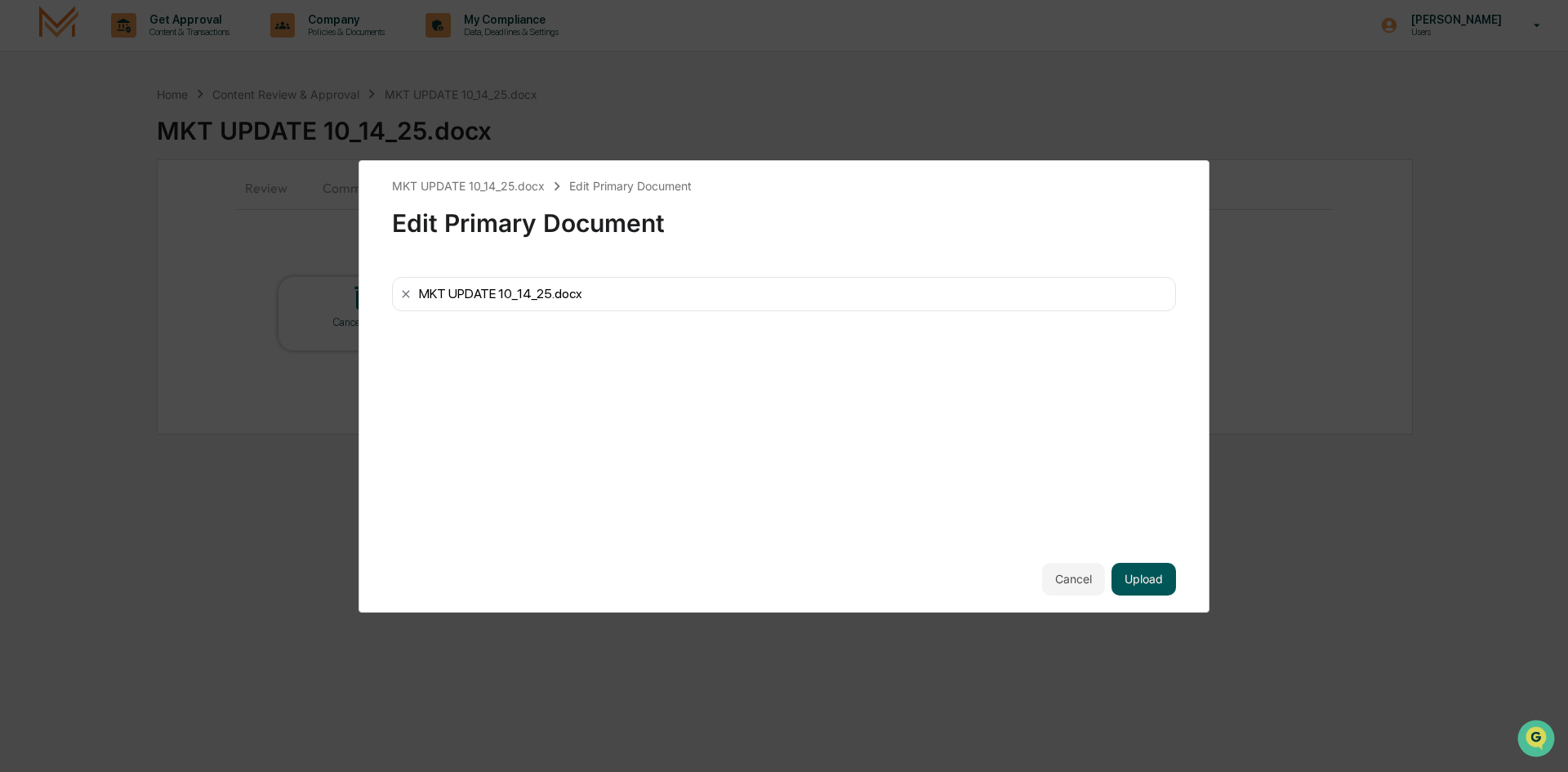
click at [1148, 585] on button "Upload" at bounding box center [1144, 579] width 64 height 33
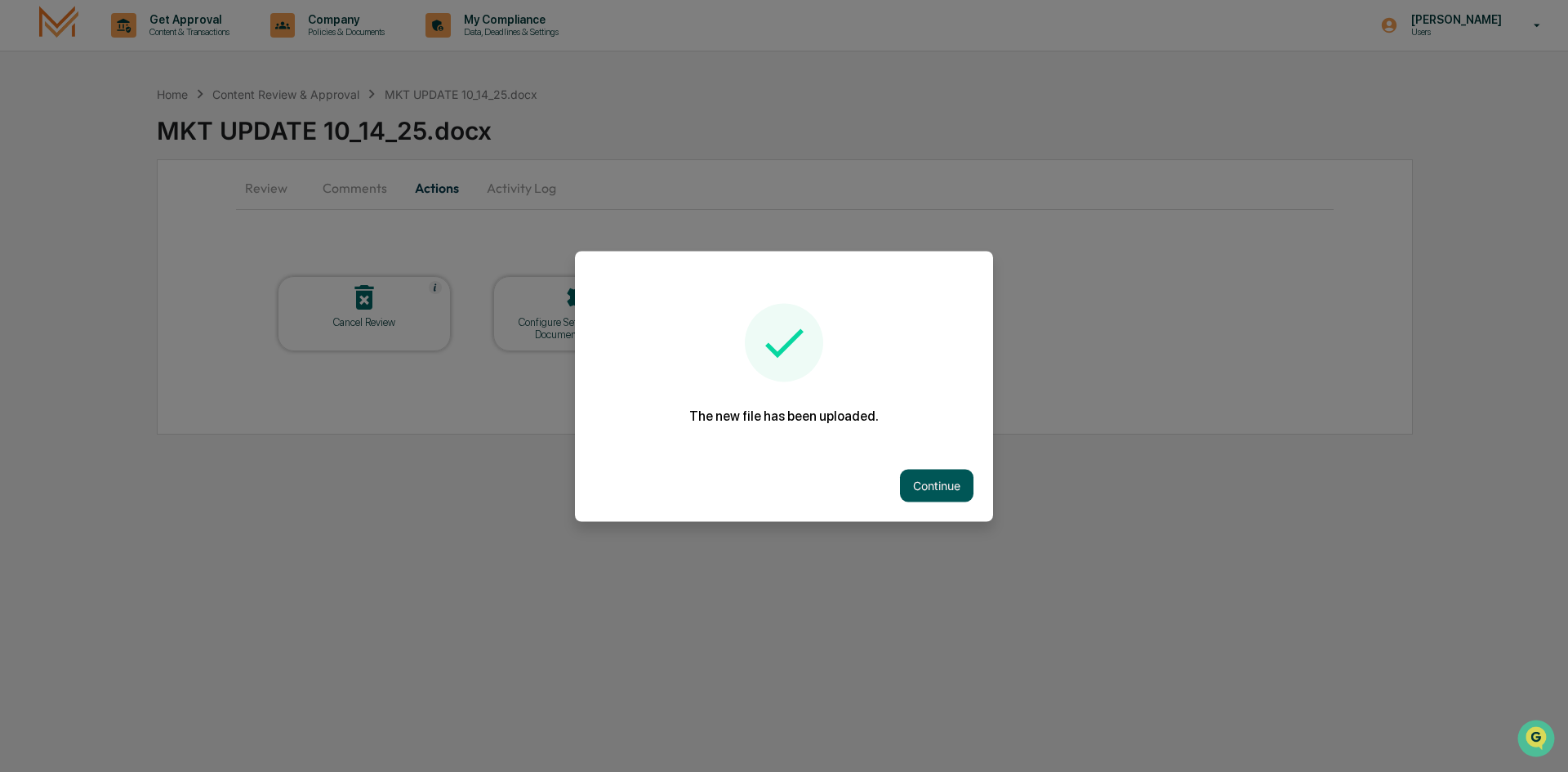
click at [937, 484] on button "Continue" at bounding box center [936, 485] width 74 height 33
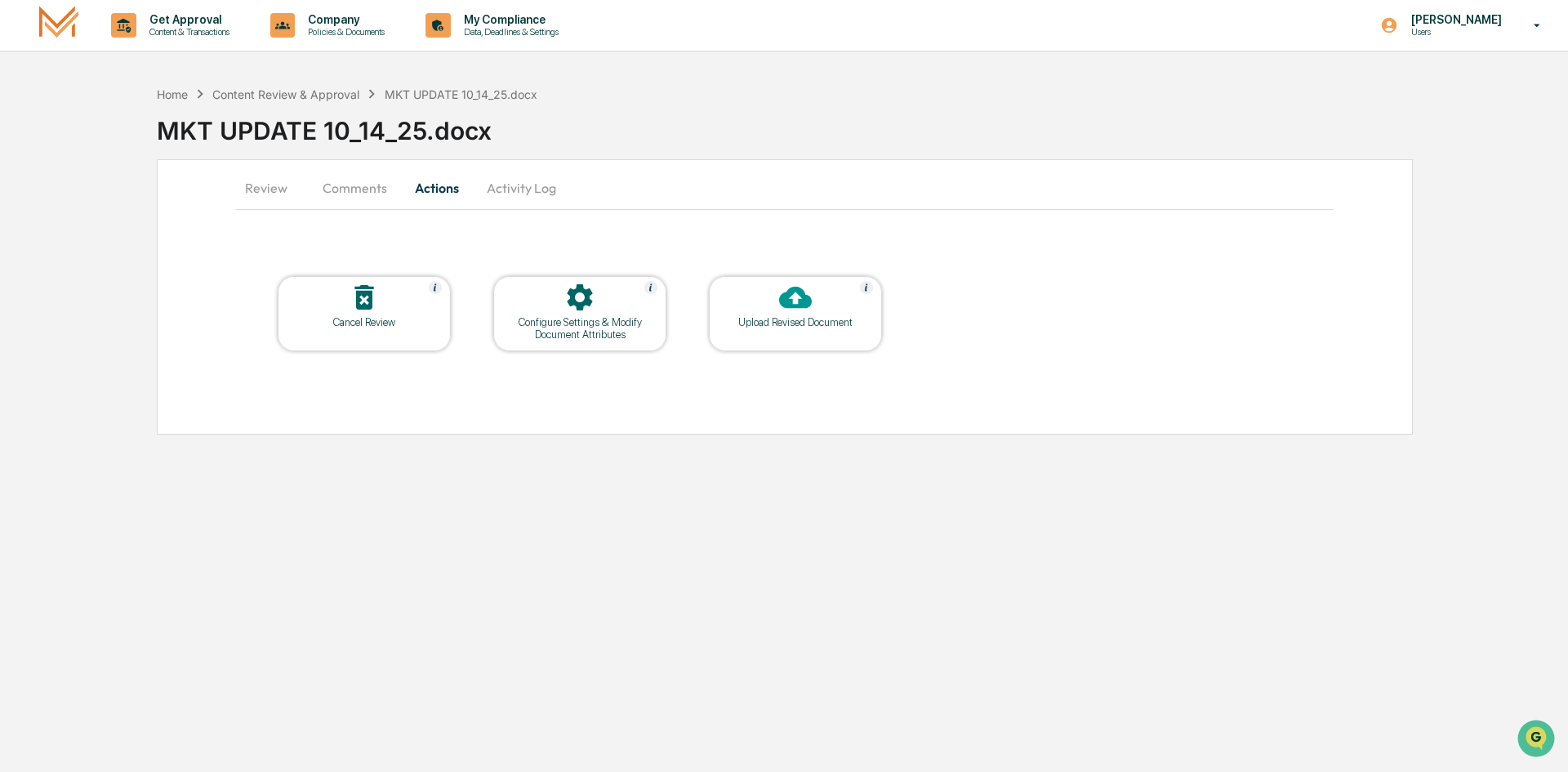
click at [358, 189] on button "Comments" at bounding box center [355, 188] width 91 height 39
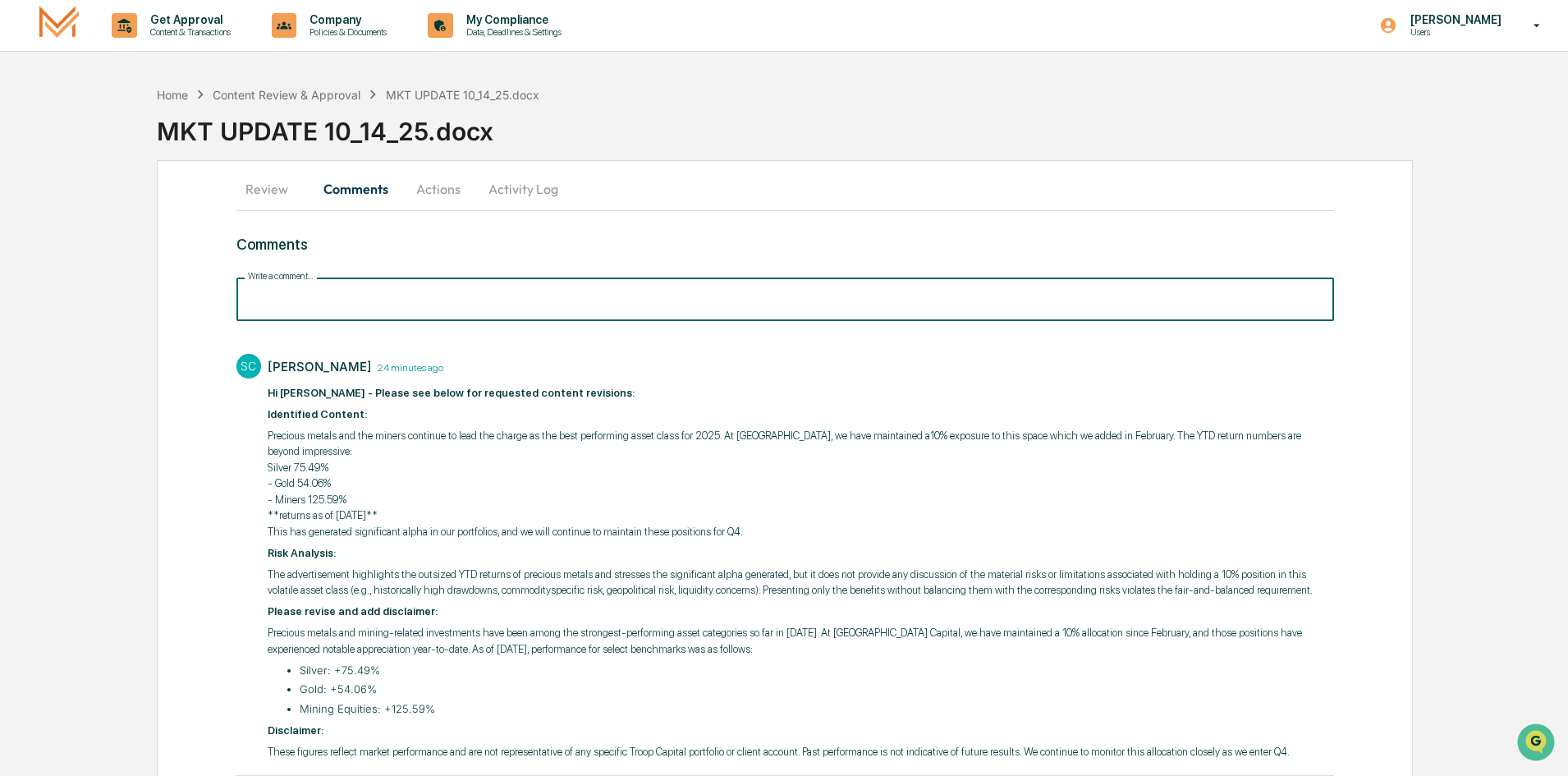
click at [450, 305] on input "Write a comment..." at bounding box center [786, 299] width 1098 height 43
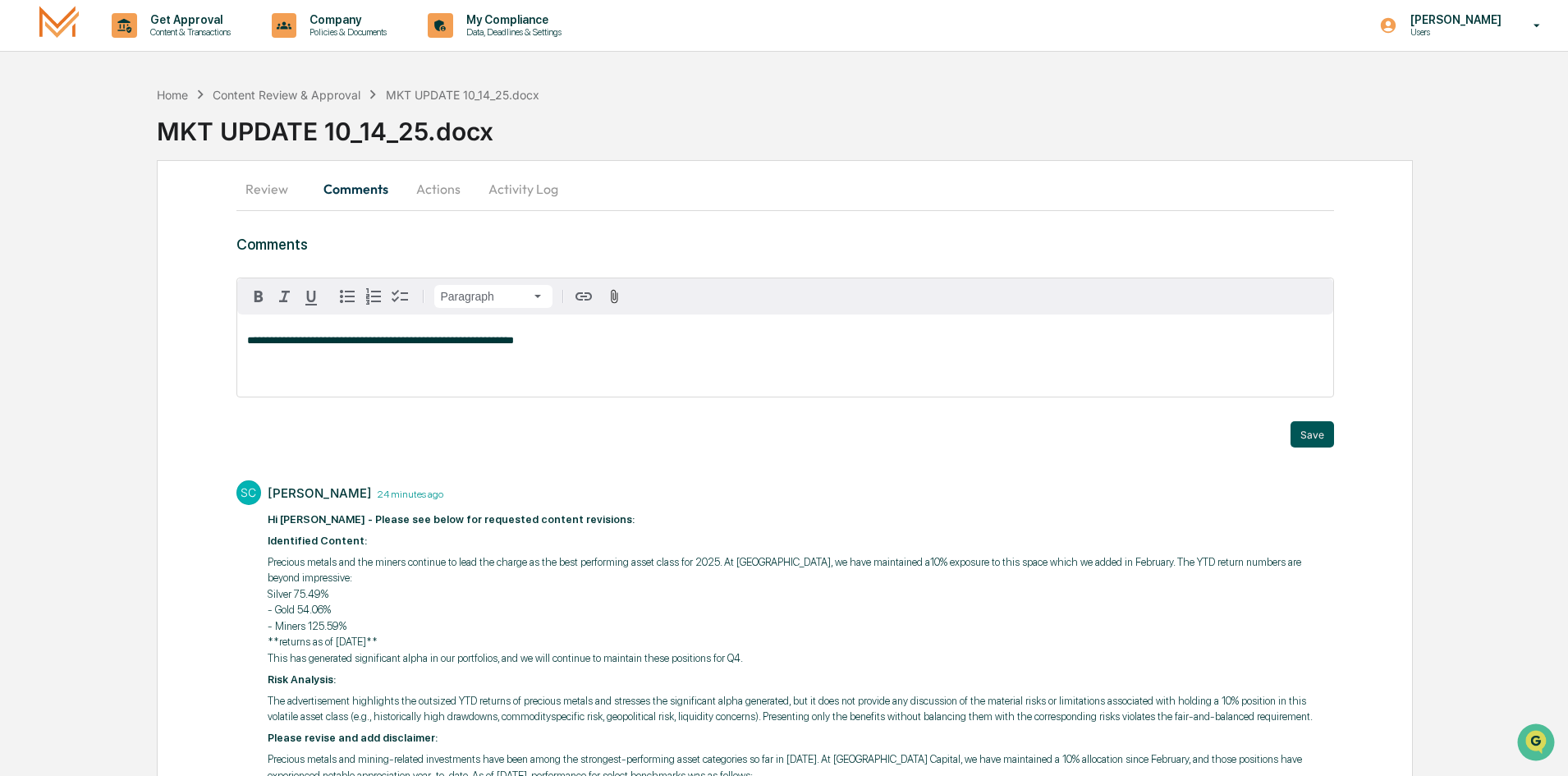
click at [1315, 431] on button "Save" at bounding box center [1312, 434] width 43 height 26
